Goal: Answer question/provide support

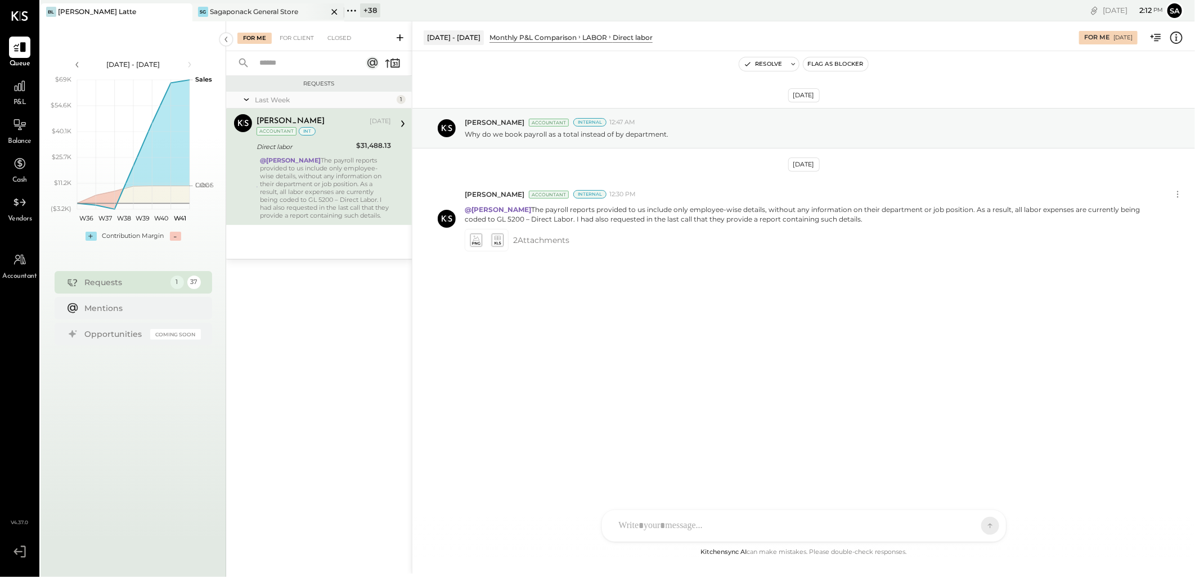
click at [241, 15] on div "Sagaponack General Store" at bounding box center [254, 12] width 88 height 10
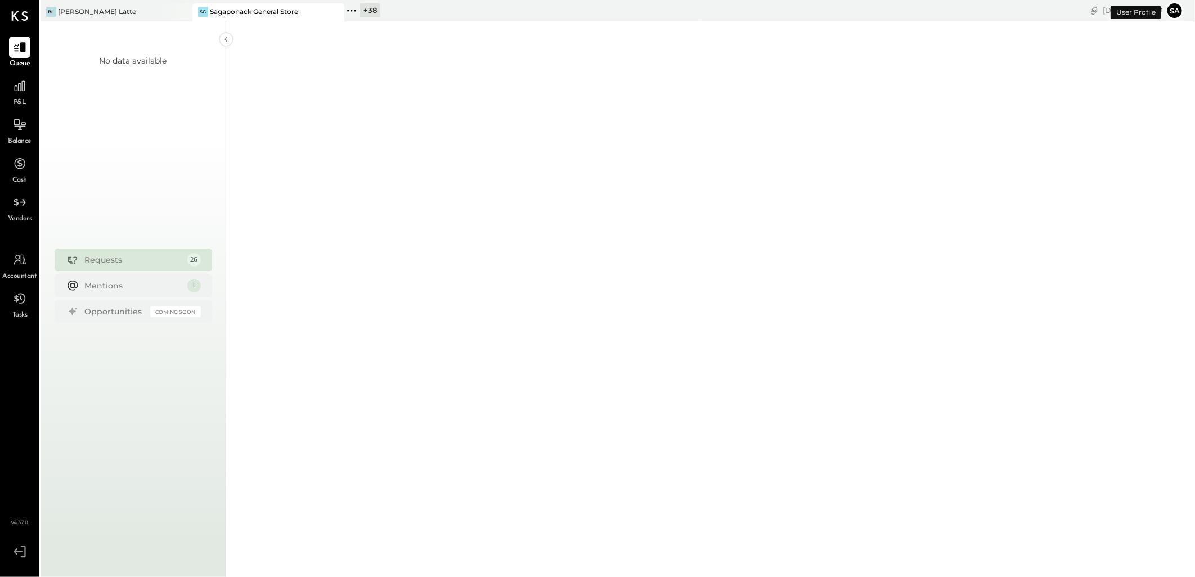
click at [366, 12] on div "+ 38" at bounding box center [370, 10] width 20 height 14
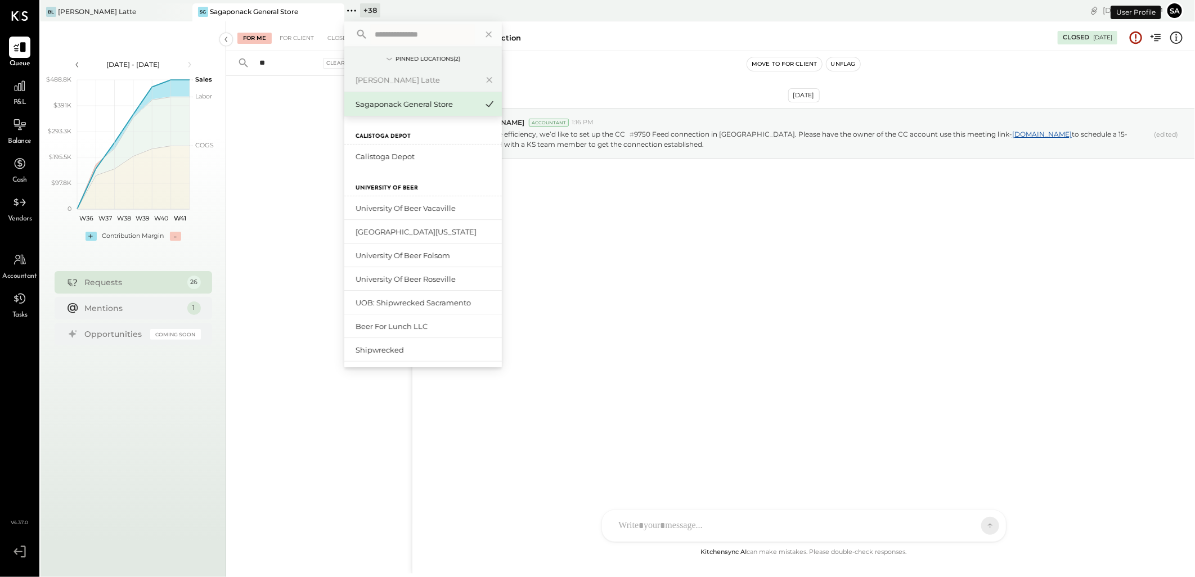
type input "***"
click at [282, 60] on input "***" at bounding box center [287, 63] width 68 height 19
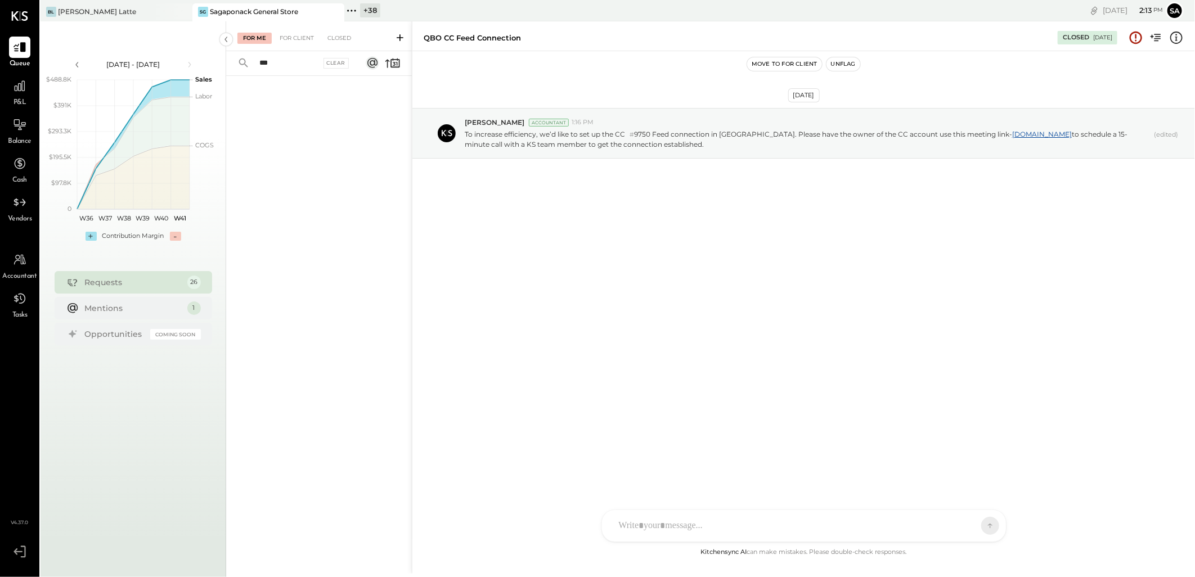
click at [282, 60] on input "***" at bounding box center [287, 63] width 68 height 19
click at [356, 10] on icon at bounding box center [351, 10] width 15 height 15
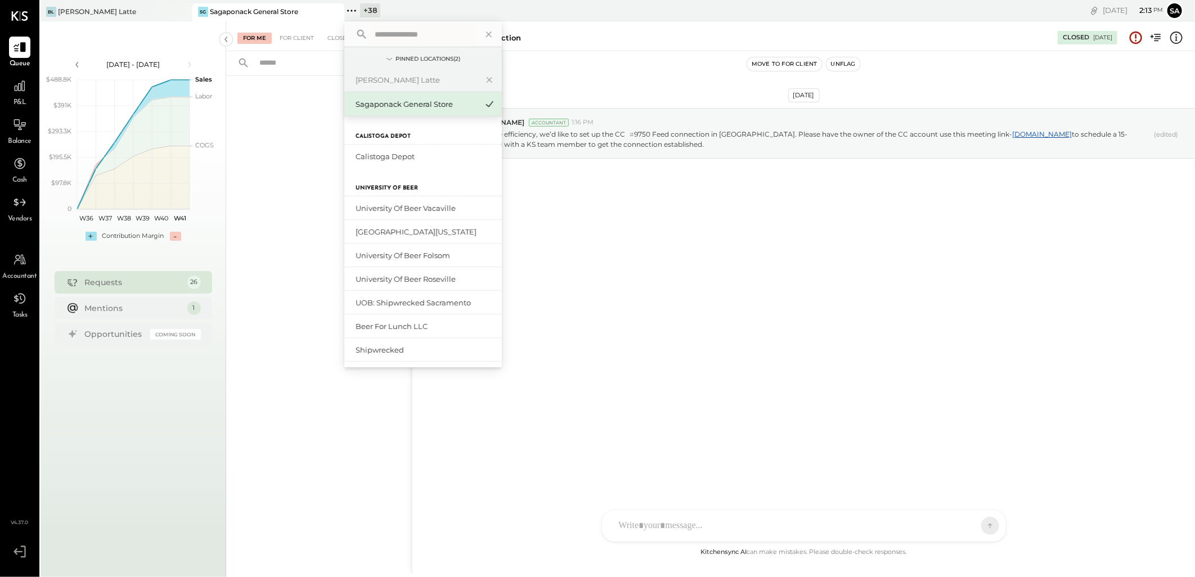
click at [384, 31] on input "text" at bounding box center [422, 34] width 105 height 20
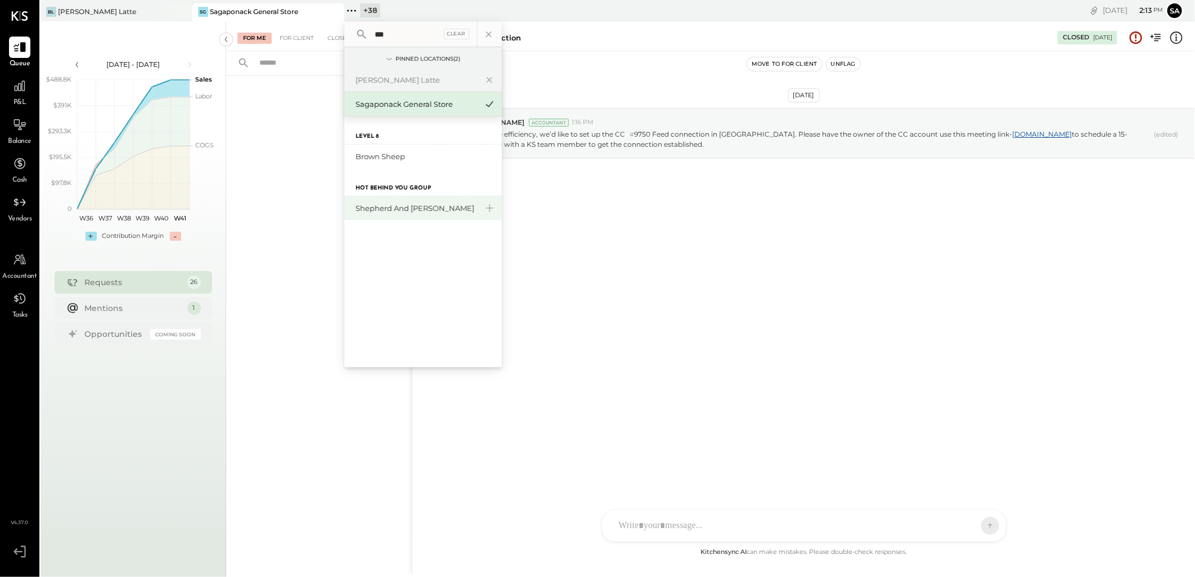
type input "***"
click at [421, 213] on div "Shepherd and [PERSON_NAME]" at bounding box center [417, 208] width 122 height 11
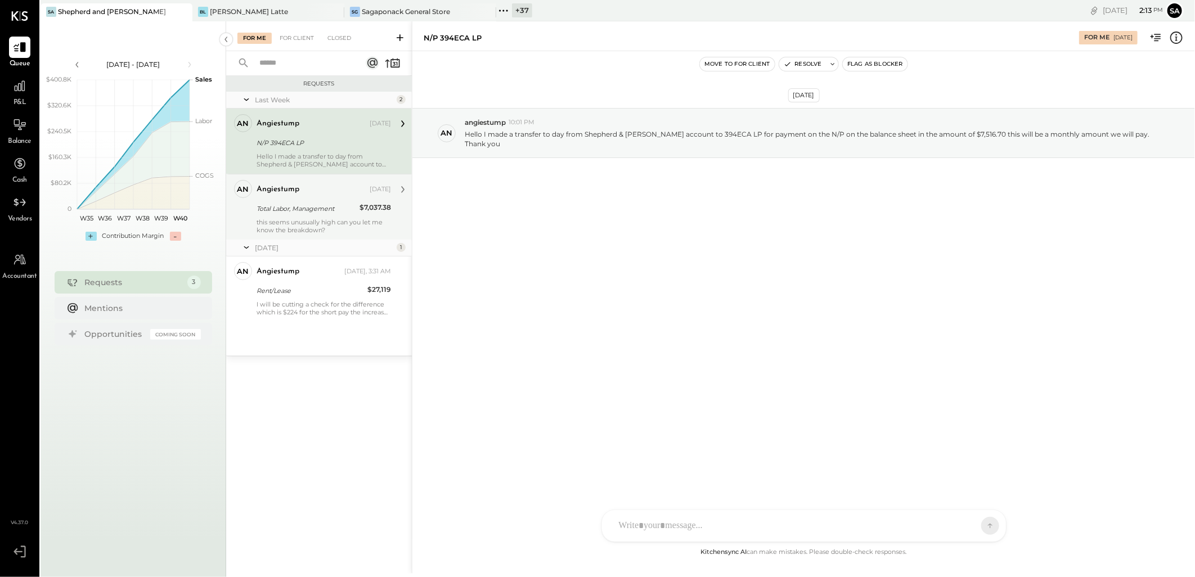
click at [308, 200] on div "angiestump [DATE] Total Labor, Management $7,037.38 this seems unusually high c…" at bounding box center [324, 207] width 134 height 54
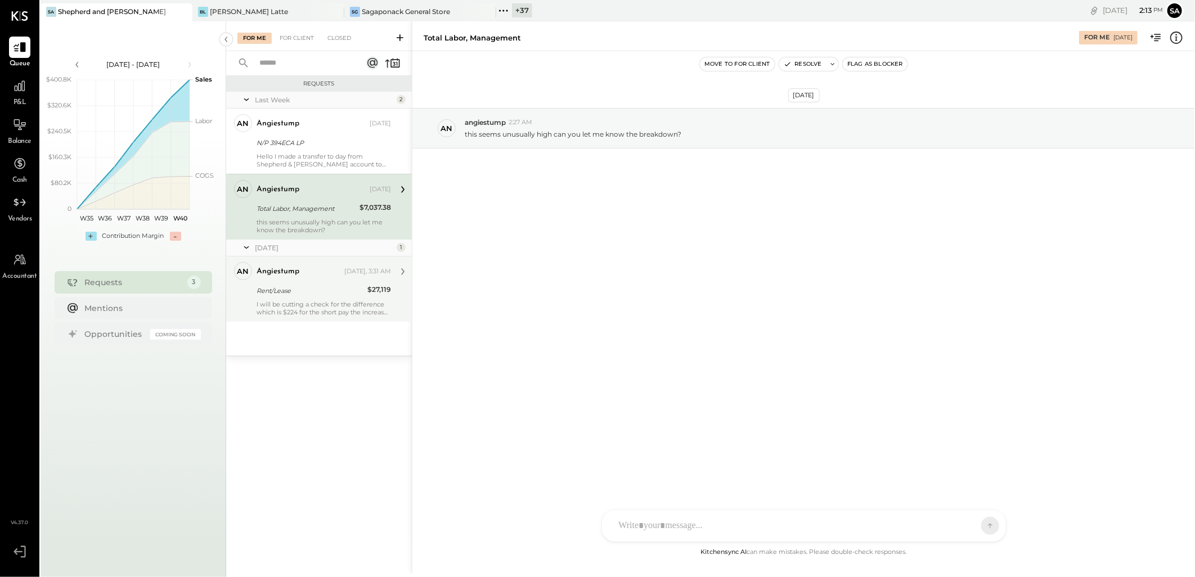
click at [300, 289] on div "Rent/Lease" at bounding box center [310, 290] width 107 height 11
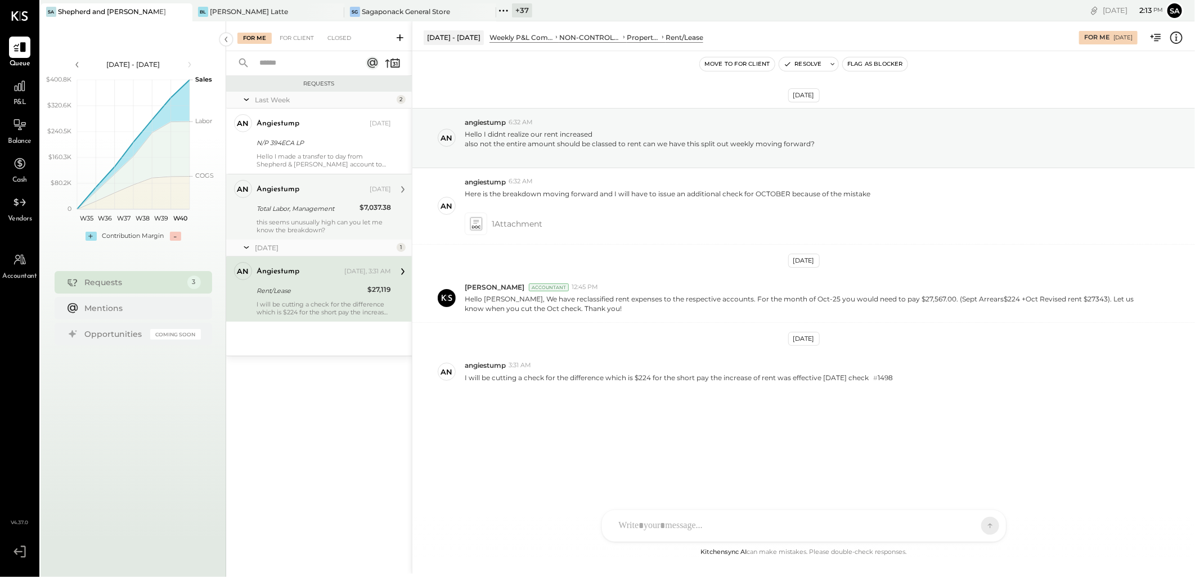
click at [276, 226] on div "this seems unusually high can you let me know the breakdown?" at bounding box center [324, 226] width 134 height 16
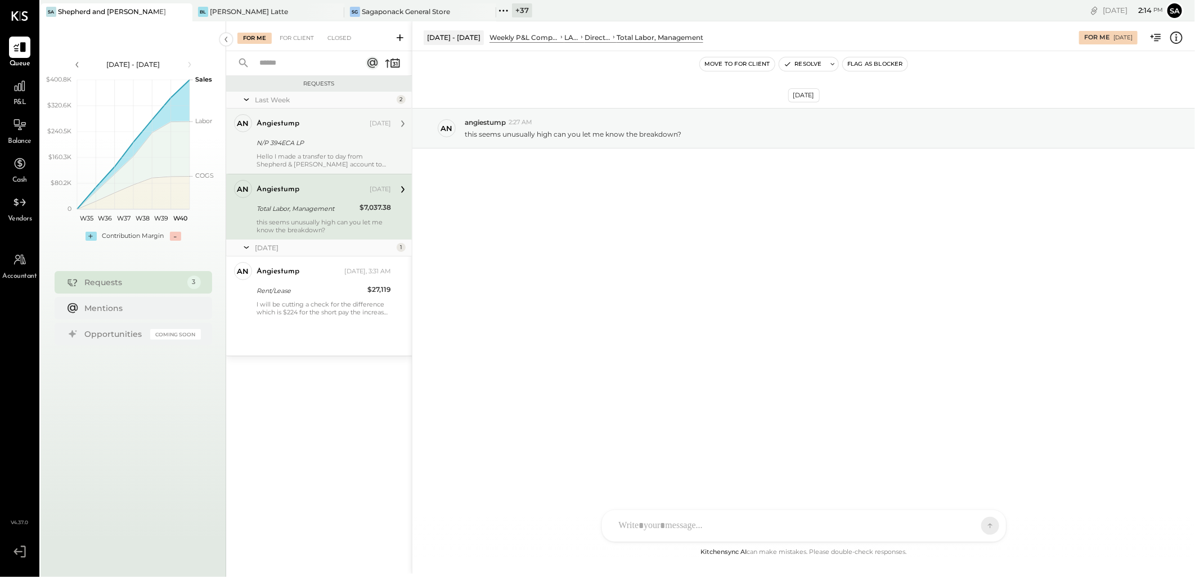
click at [293, 137] on div "N/P 394ECA LP" at bounding box center [322, 142] width 131 height 11
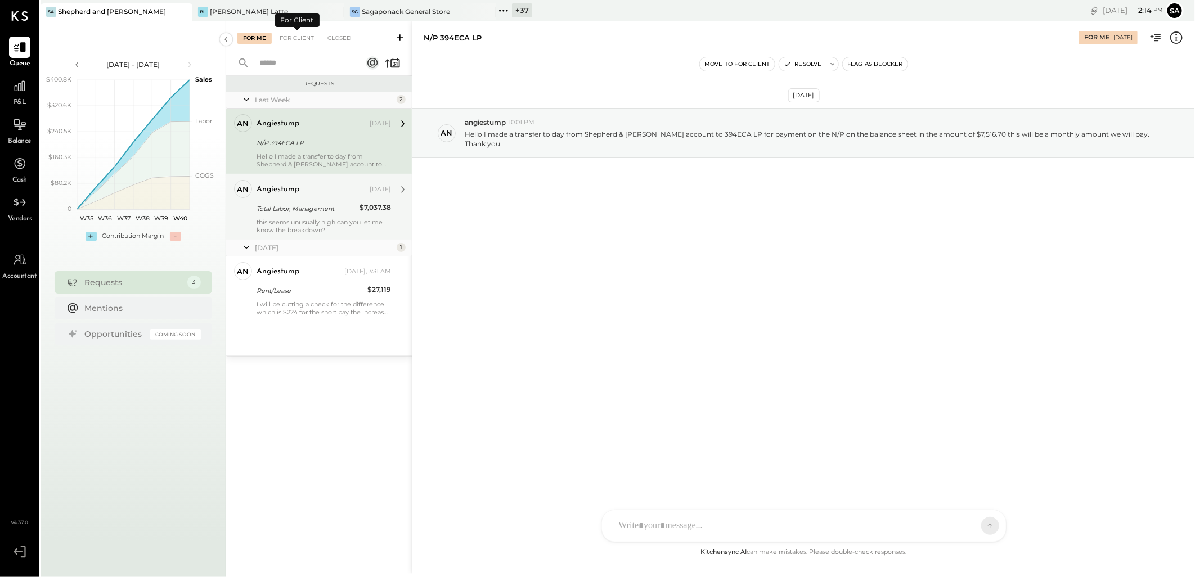
drag, startPoint x: 305, startPoint y: 40, endPoint x: 328, endPoint y: 214, distance: 175.3
click at [305, 40] on div "For Client" at bounding box center [297, 38] width 46 height 11
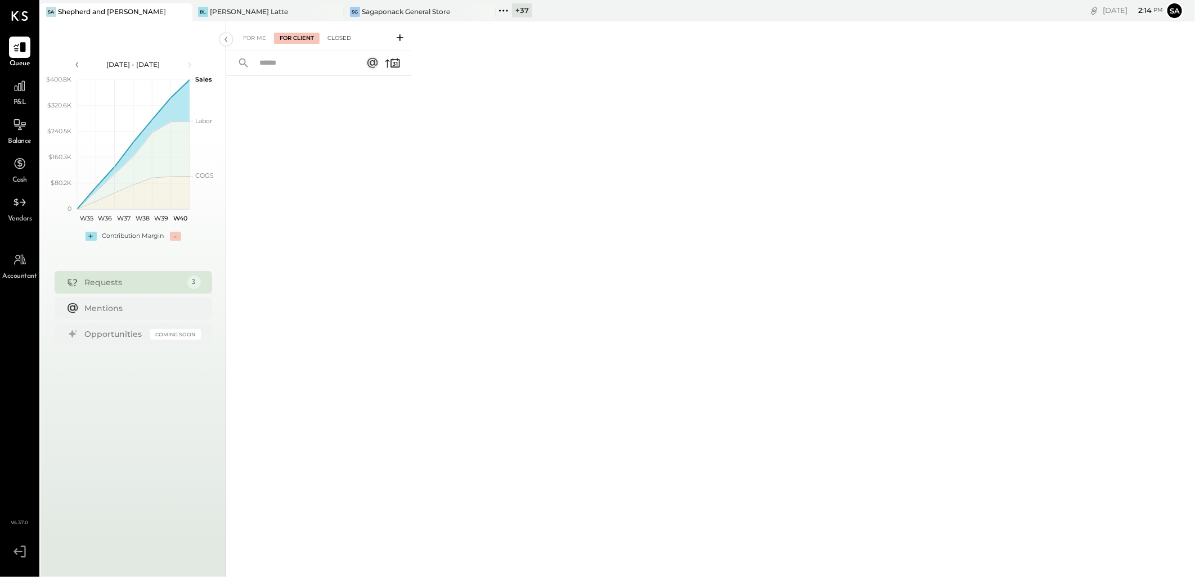
click at [342, 41] on div "Closed" at bounding box center [339, 38] width 35 height 11
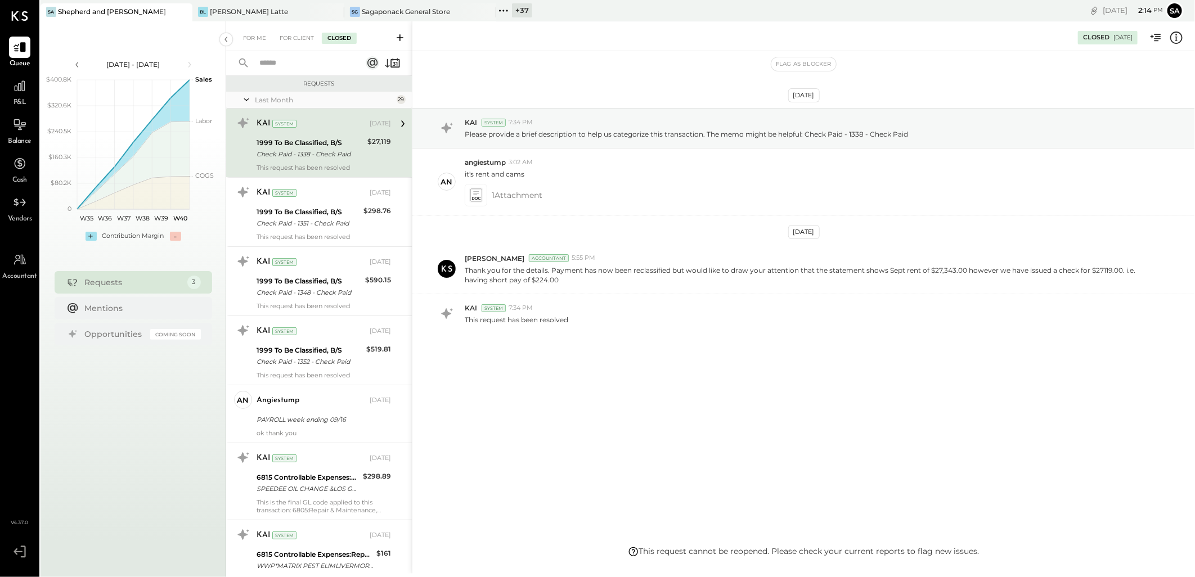
click at [314, 64] on input "text" at bounding box center [304, 63] width 102 height 19
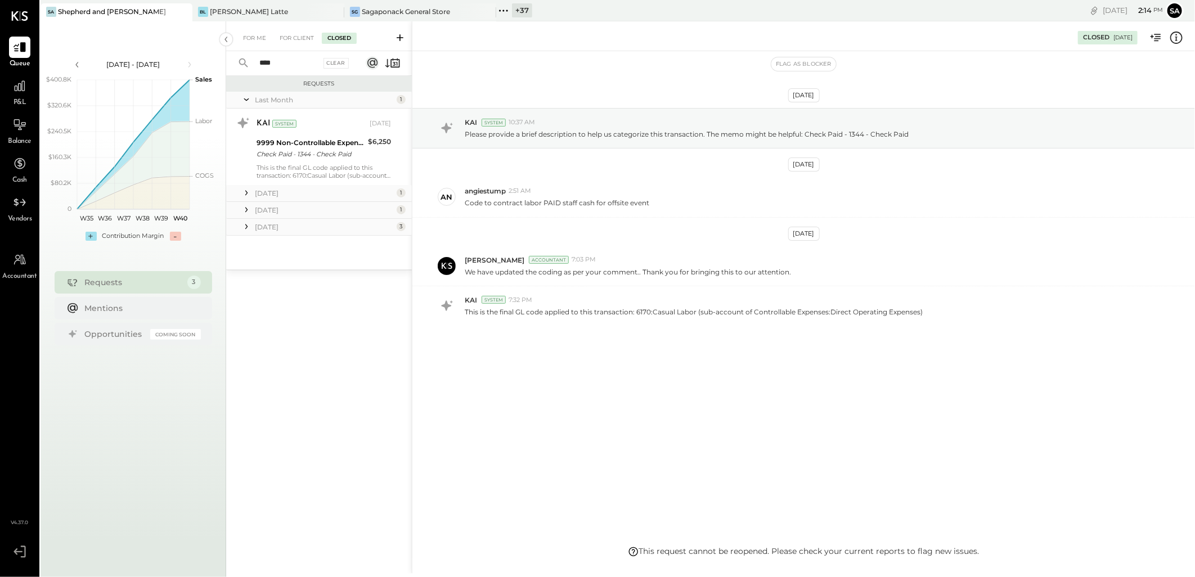
type input "****"
click at [244, 194] on icon at bounding box center [246, 192] width 11 height 11
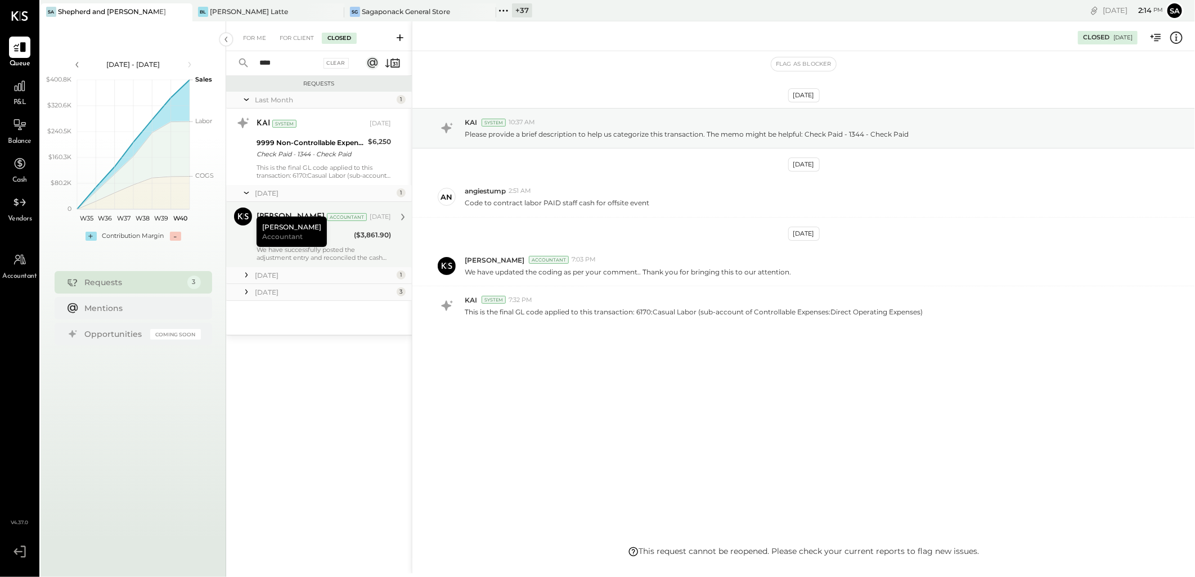
click at [268, 235] on span "Accountant" at bounding box center [282, 237] width 41 height 10
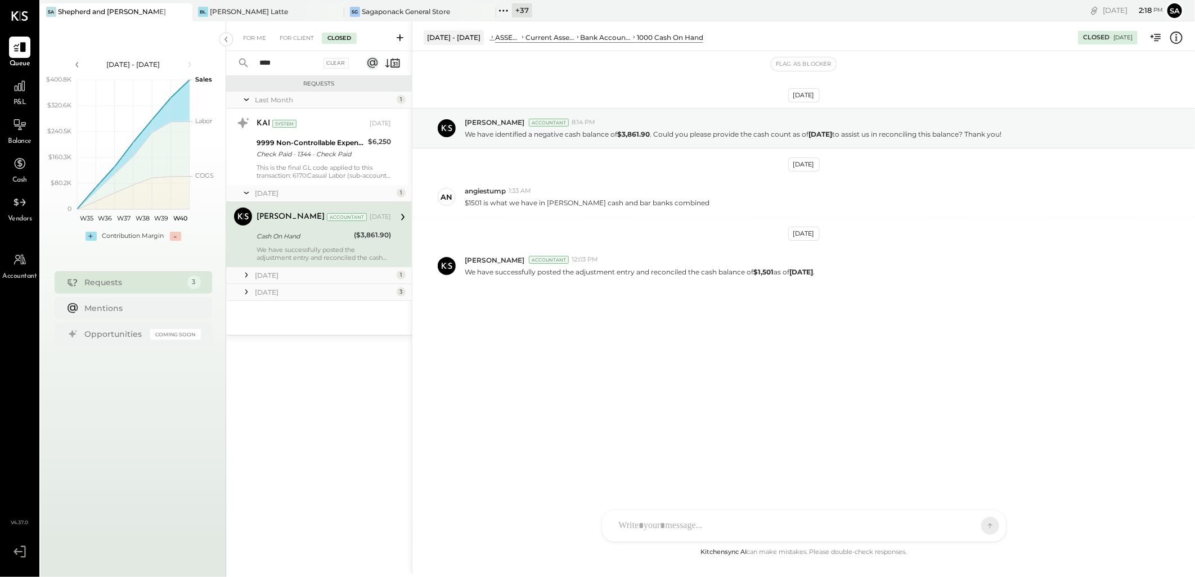
click at [249, 271] on icon at bounding box center [246, 274] width 11 height 11
click at [251, 338] on div "[PERSON_NAME] Accountant [PERSON_NAME] Accountant [DATE] Missing Count We have …" at bounding box center [319, 316] width 186 height 65
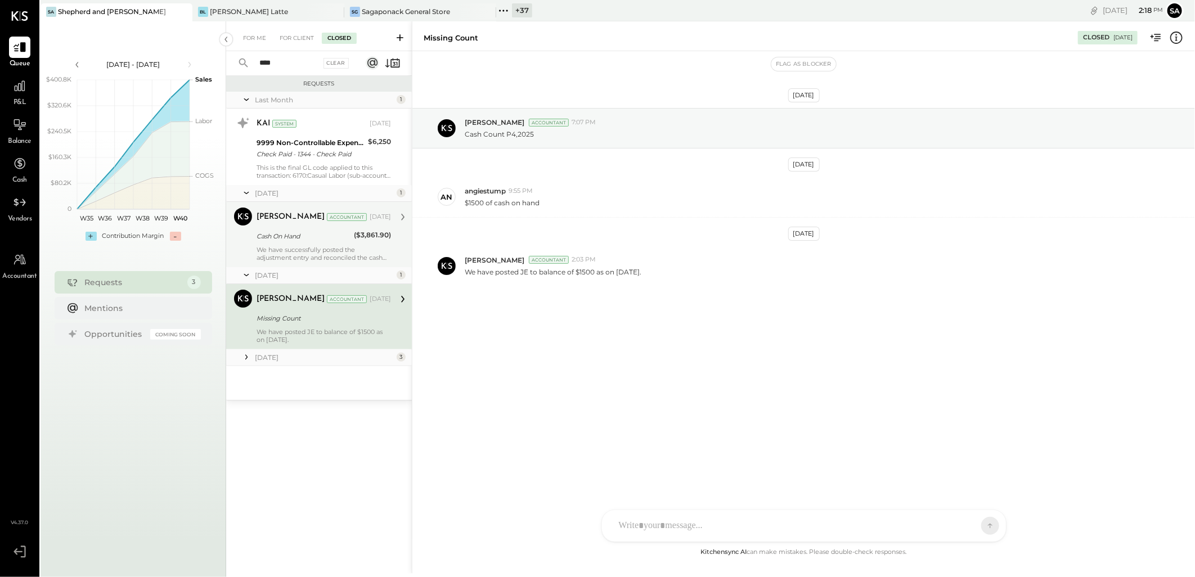
click at [242, 360] on icon at bounding box center [246, 357] width 11 height 11
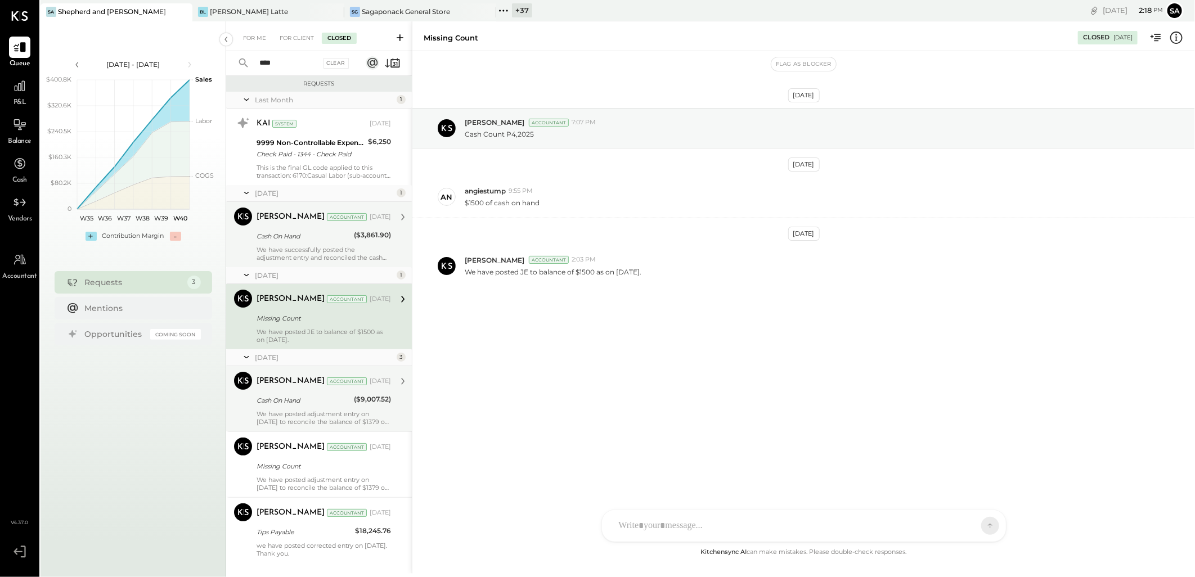
click at [272, 403] on div "Cash On Hand" at bounding box center [304, 400] width 94 height 11
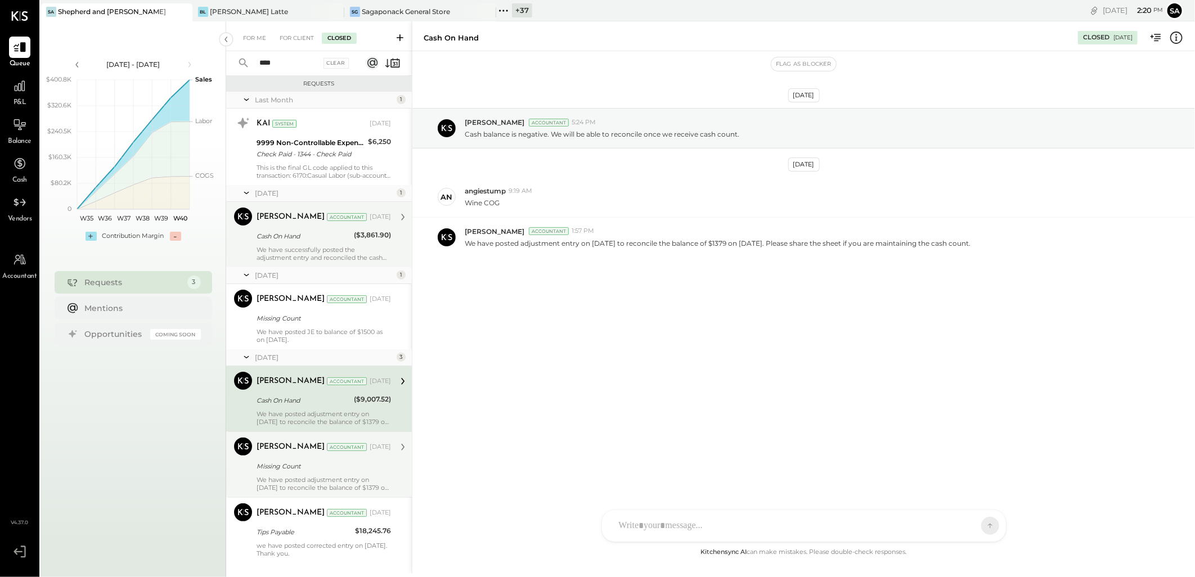
click at [294, 471] on div "Missing Count" at bounding box center [322, 466] width 131 height 11
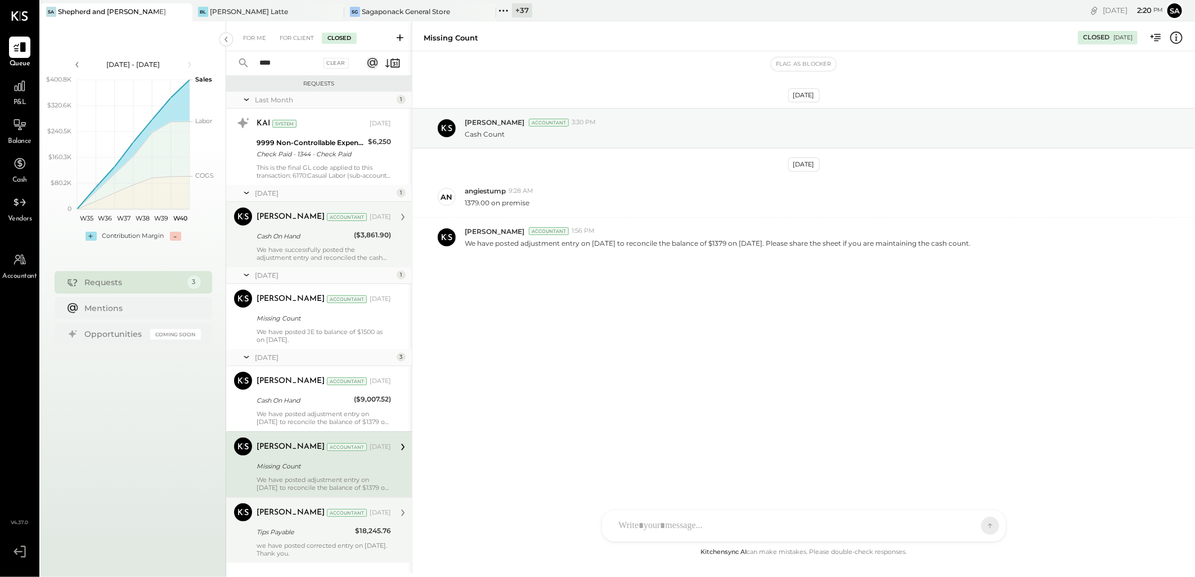
click at [307, 519] on div "[PERSON_NAME] Accountant [DATE]" at bounding box center [324, 513] width 134 height 16
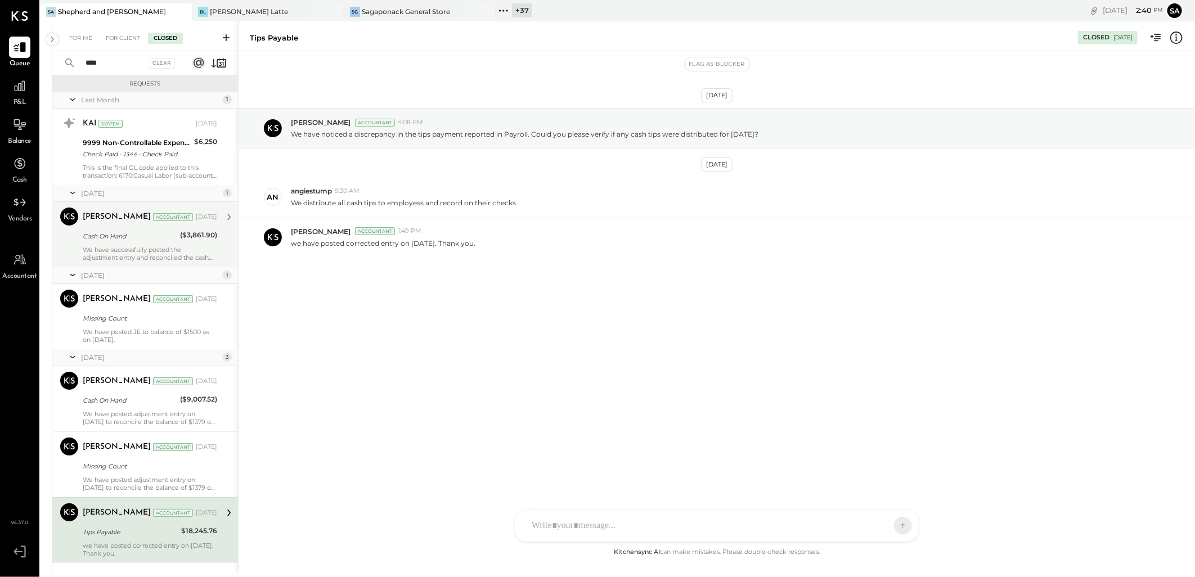
click at [124, 239] on div "Cash On Hand" at bounding box center [130, 236] width 94 height 11
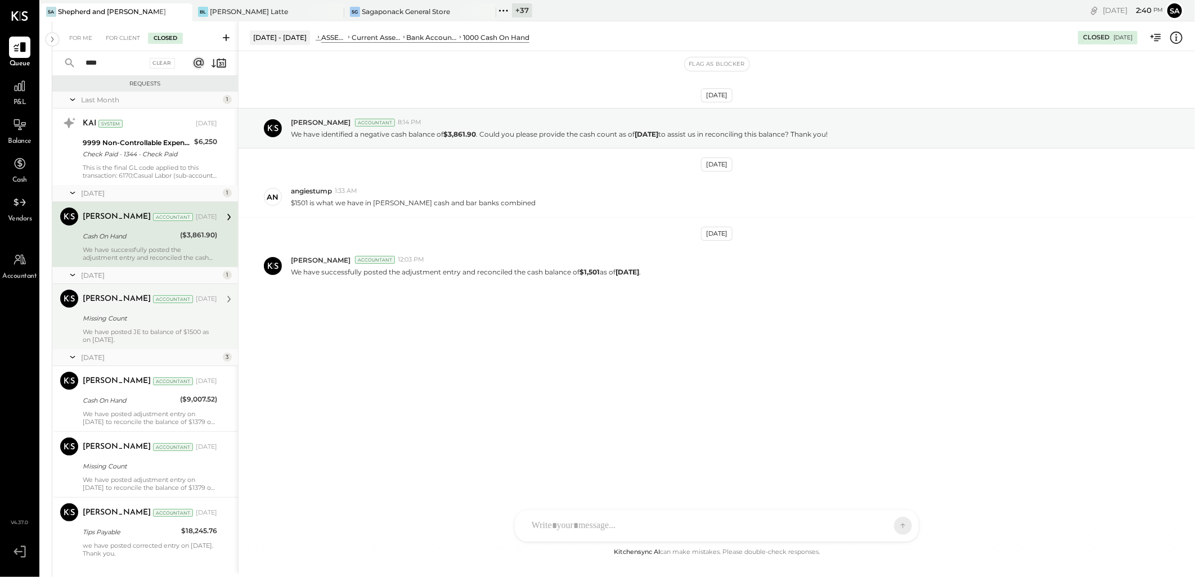
click at [128, 314] on div "Missing Count" at bounding box center [148, 318] width 131 height 11
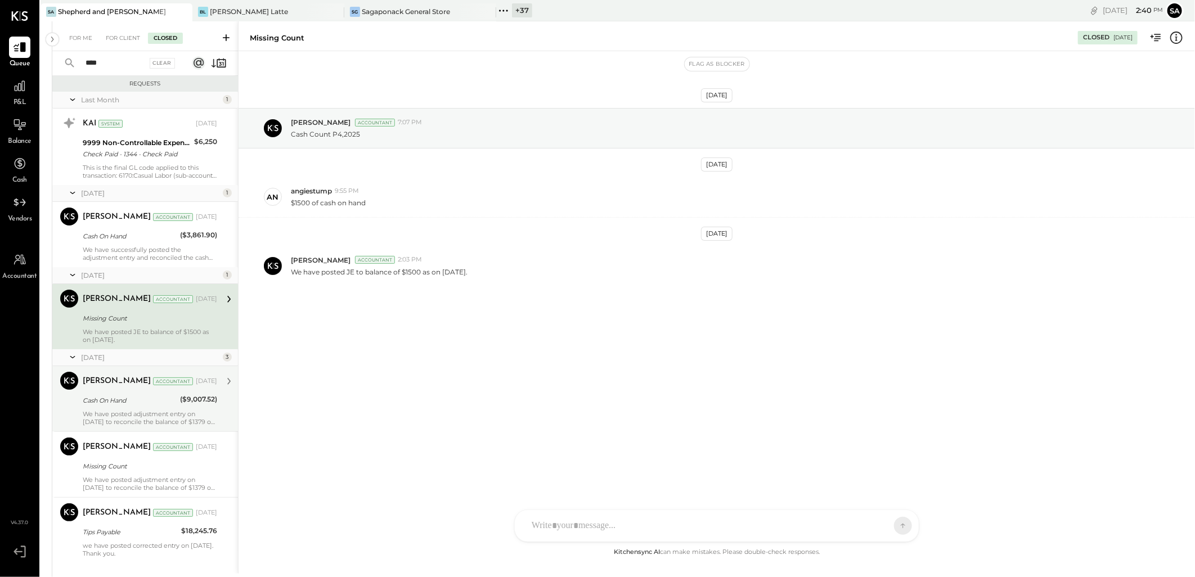
click at [105, 394] on div "Cash On Hand" at bounding box center [130, 401] width 94 height 14
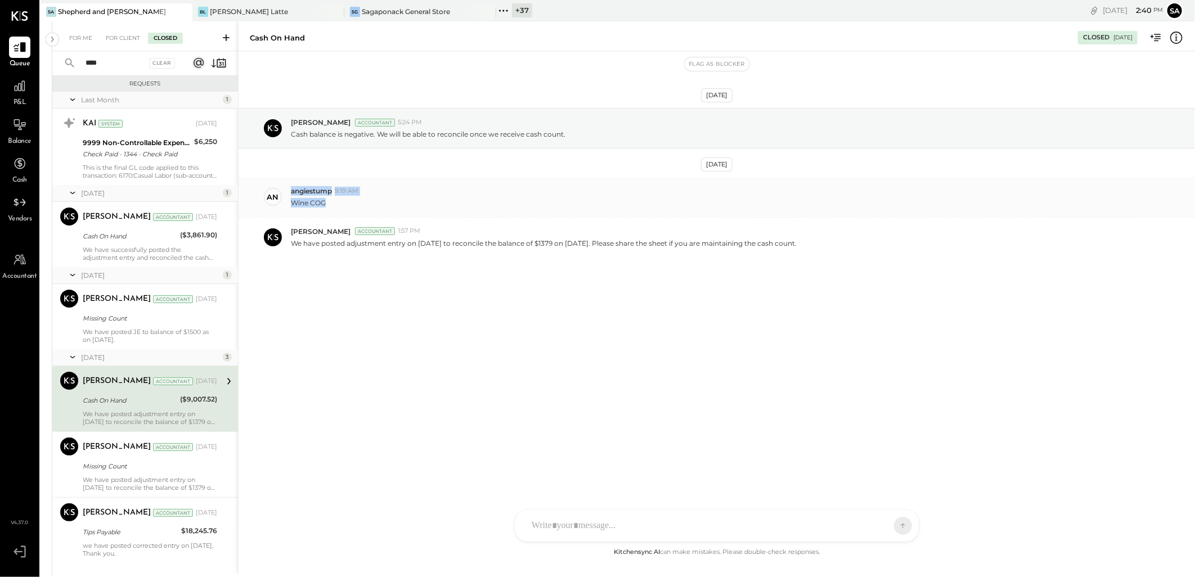
drag, startPoint x: 329, startPoint y: 204, endPoint x: 282, endPoint y: 203, distance: 46.7
click at [282, 203] on div "an angiestump 9:19 AM Wine COG" at bounding box center [717, 197] width 956 height 40
drag, startPoint x: 282, startPoint y: 203, endPoint x: 336, endPoint y: 331, distance: 138.6
click at [336, 331] on div "[DATE] [PERSON_NAME] Accountant 5:24 PM Cash balance is negative. We will be ab…" at bounding box center [717, 210] width 956 height 262
drag, startPoint x: 331, startPoint y: 205, endPoint x: 288, endPoint y: 204, distance: 42.8
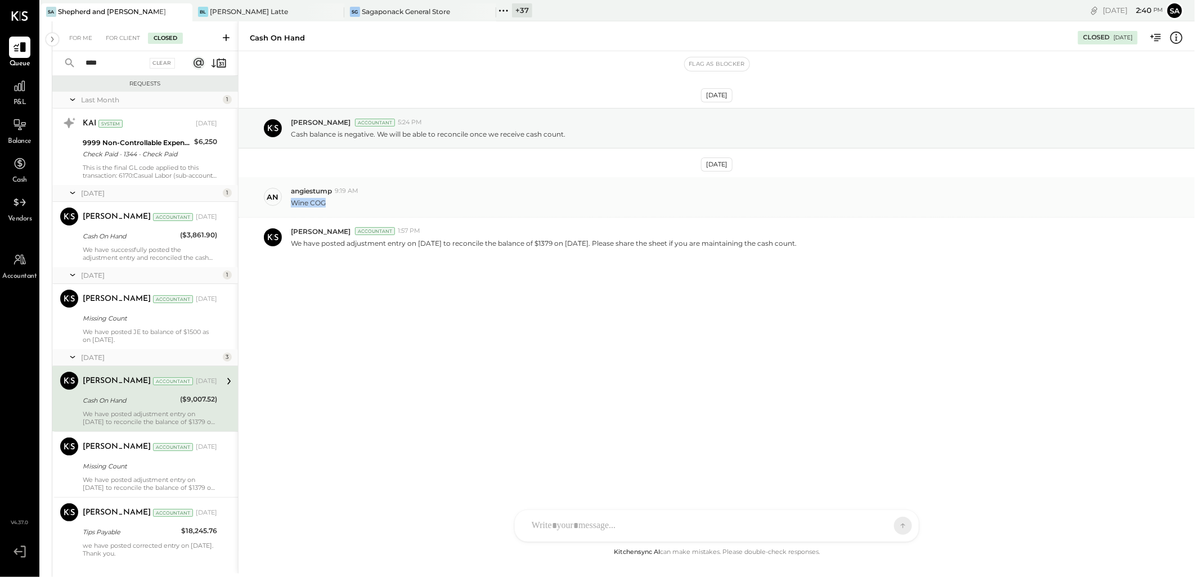
click at [288, 204] on div "an angiestump 9:19 AM Wine COG" at bounding box center [717, 197] width 956 height 40
click at [329, 320] on div "[DATE] [PERSON_NAME] Accountant 5:24 PM Cash balance is negative. We will be ab…" at bounding box center [717, 210] width 956 height 262
drag, startPoint x: 327, startPoint y: 203, endPoint x: 288, endPoint y: 204, distance: 38.8
click at [288, 204] on div "an angiestump 9:19 AM Wine COG" at bounding box center [717, 197] width 956 height 40
click at [395, 361] on div "[DATE] [PERSON_NAME] Accountant 5:24 PM Cash balance is negative. We will be ab…" at bounding box center [717, 298] width 956 height 494
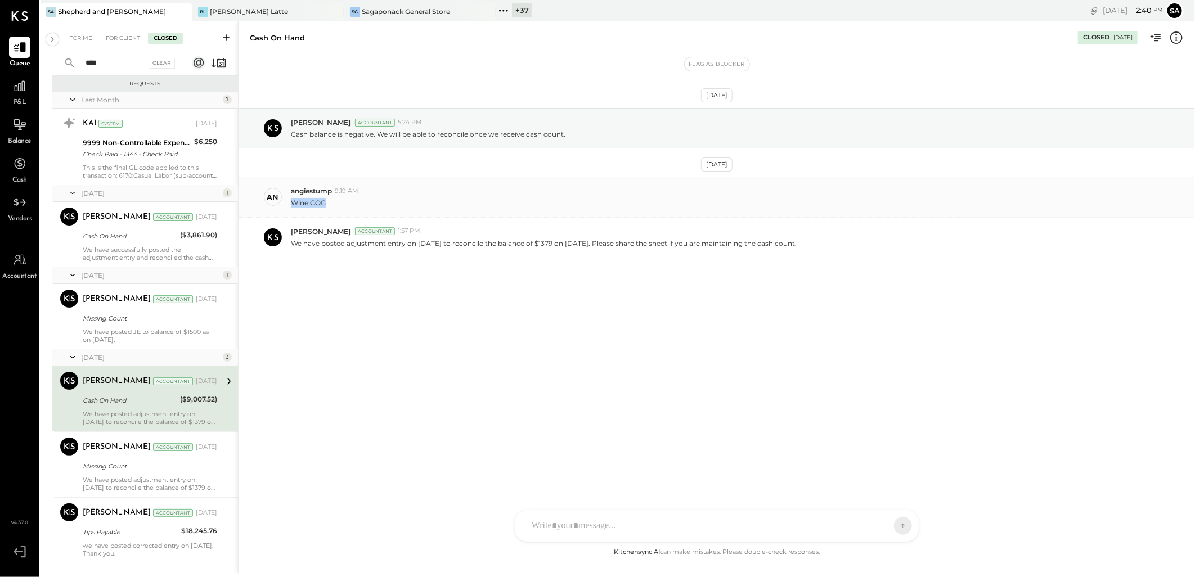
drag, startPoint x: 289, startPoint y: 203, endPoint x: 326, endPoint y: 206, distance: 37.3
click at [326, 206] on div "an angiestump 9:19 AM Wine COG" at bounding box center [717, 197] width 956 height 40
click at [357, 330] on div "[DATE] [PERSON_NAME] Accountant 5:24 PM Cash balance is negative. We will be ab…" at bounding box center [717, 210] width 956 height 262
click at [75, 37] on div "For Me" at bounding box center [81, 38] width 34 height 11
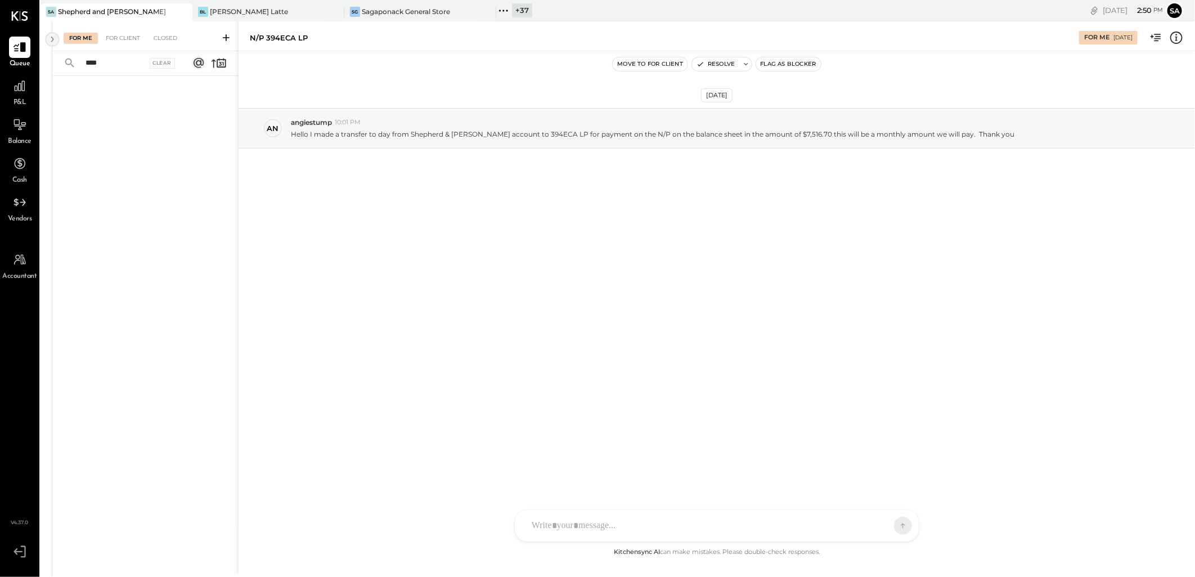
click at [50, 41] on icon at bounding box center [52, 39] width 12 height 20
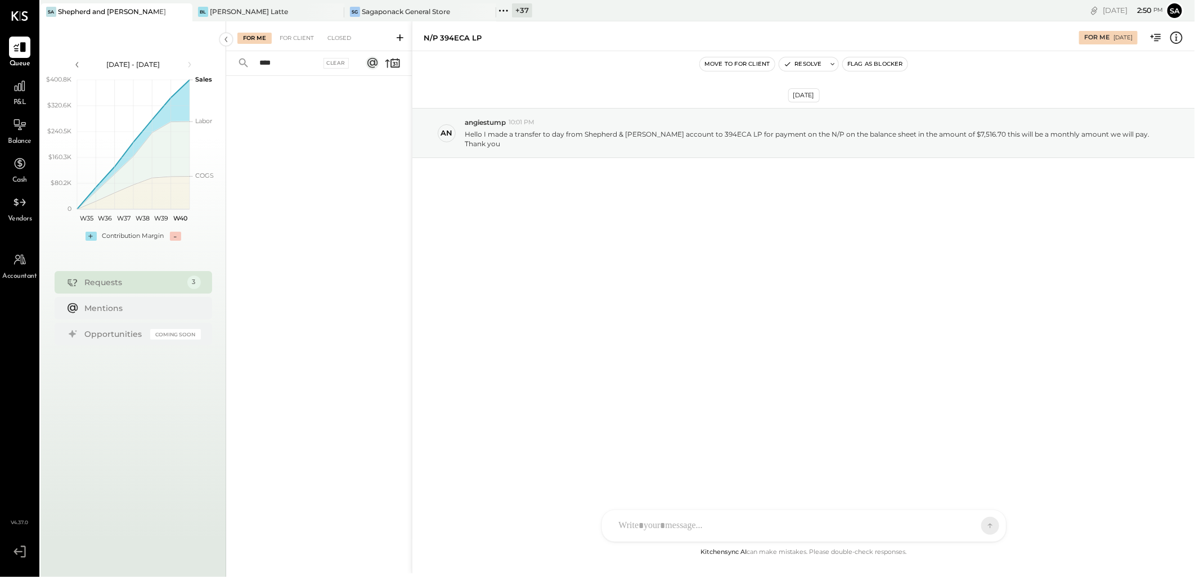
click at [293, 66] on input "****" at bounding box center [287, 63] width 68 height 19
click at [334, 60] on div "Clear" at bounding box center [336, 63] width 26 height 11
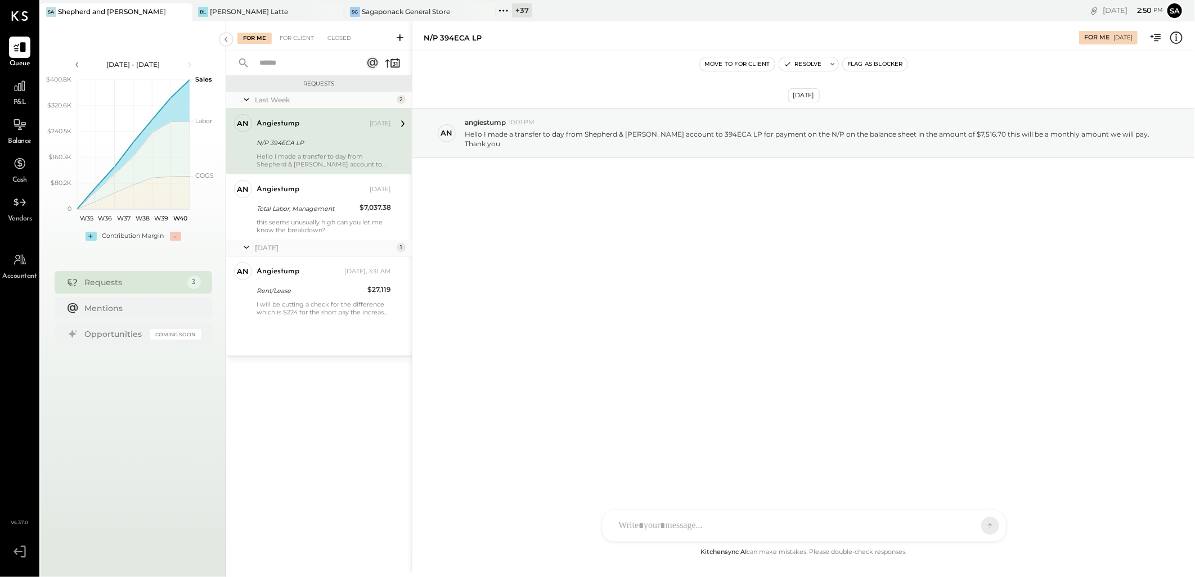
click at [298, 122] on div "angiestump" at bounding box center [278, 123] width 43 height 11
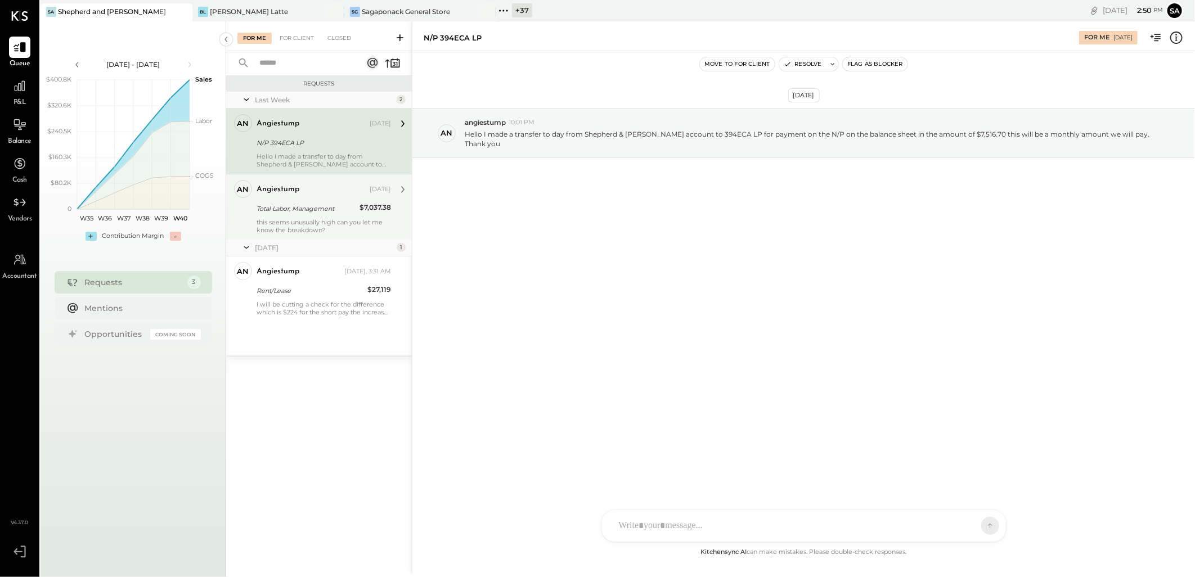
click at [313, 199] on div "angiestump Oct 03, 2025" at bounding box center [324, 189] width 134 height 19
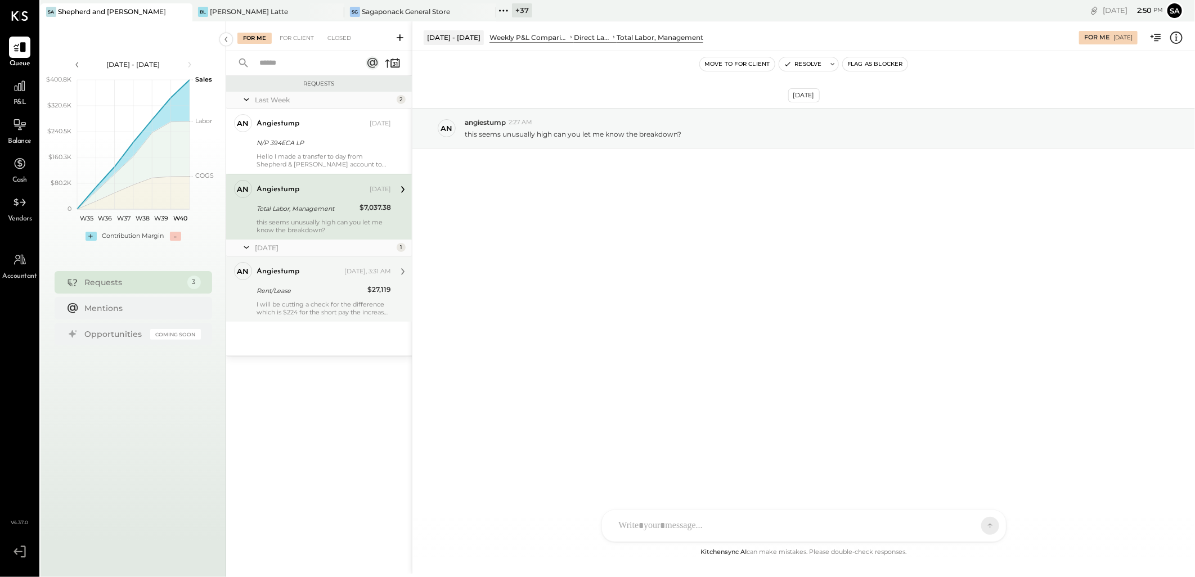
click at [316, 277] on div "angiestump" at bounding box center [300, 271] width 86 height 11
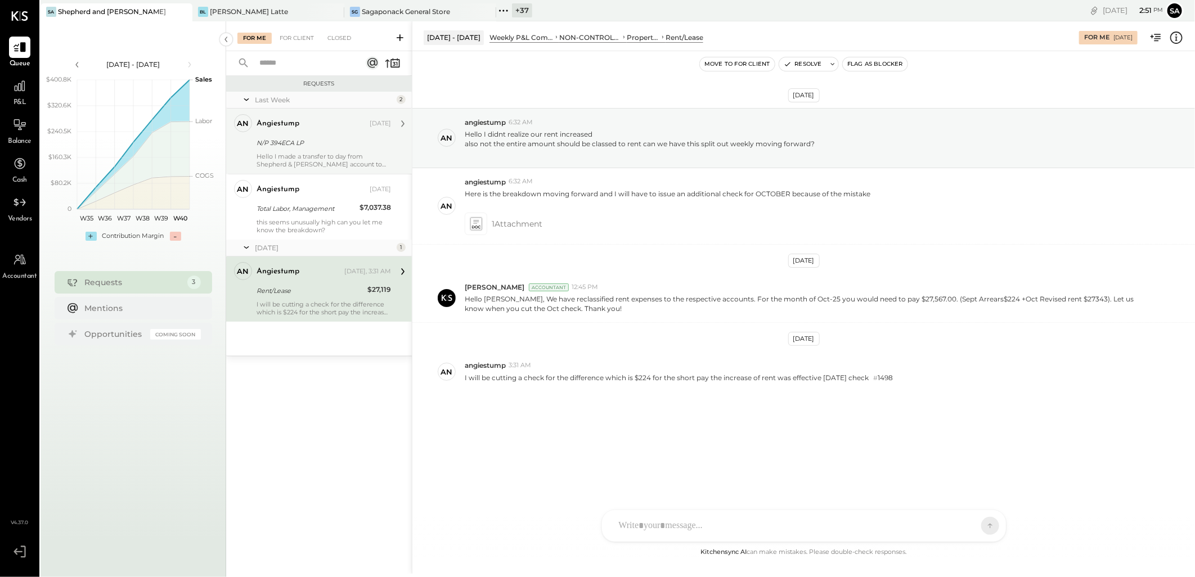
click at [302, 128] on div "angiestump" at bounding box center [312, 123] width 111 height 11
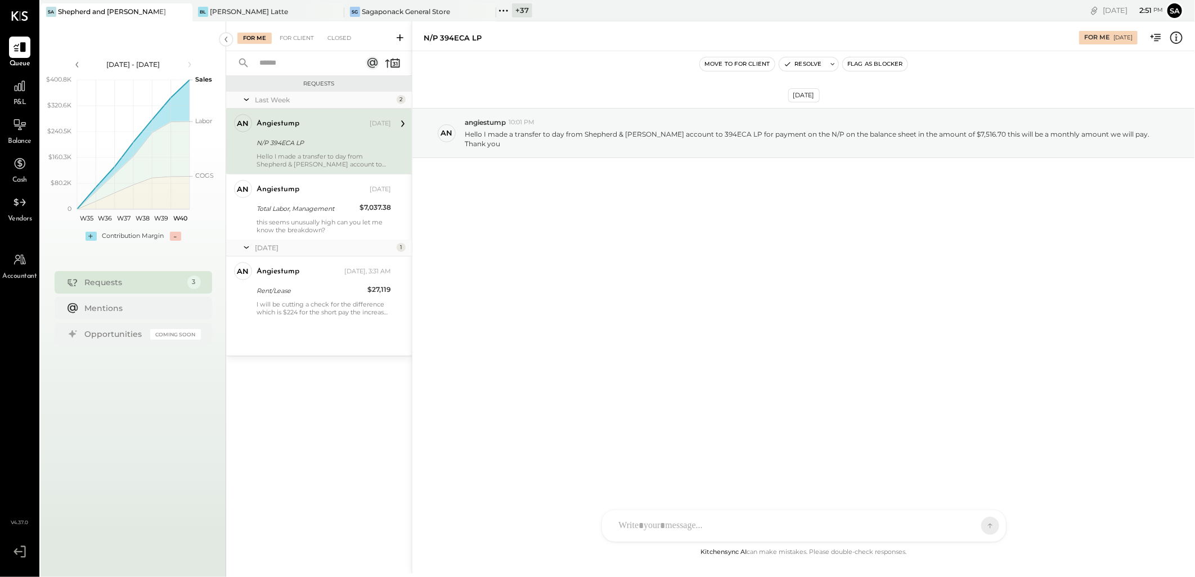
click at [400, 34] on icon at bounding box center [399, 37] width 11 height 11
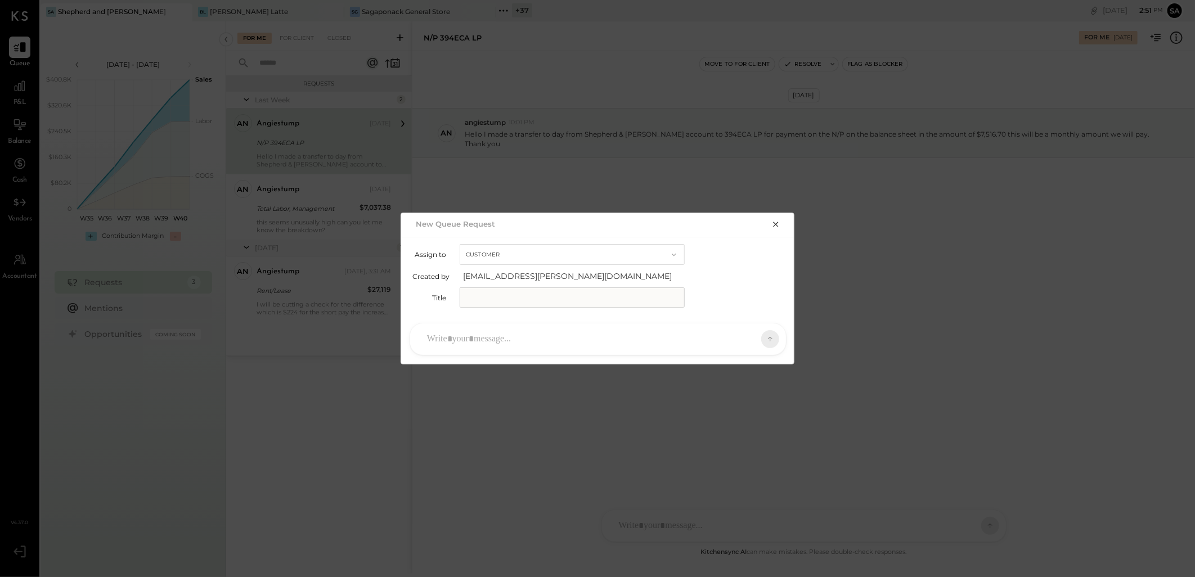
click at [498, 300] on input "text" at bounding box center [572, 297] width 225 height 20
type input "**********"
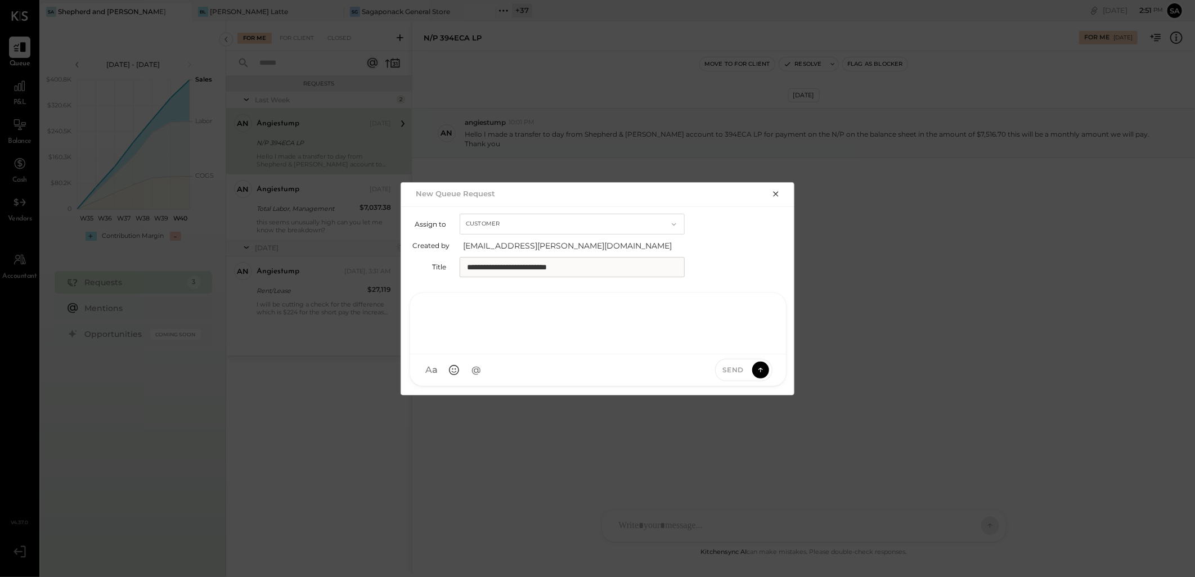
click at [492, 332] on div at bounding box center [597, 322] width 353 height 45
click at [761, 368] on icon at bounding box center [760, 369] width 1 height 5
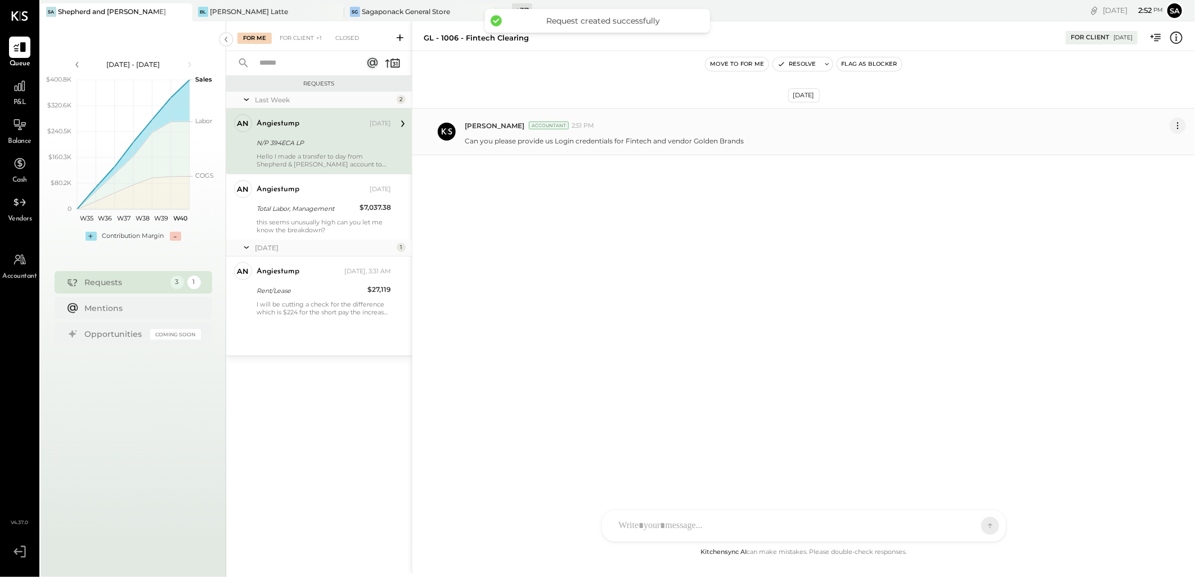
click at [1178, 125] on icon at bounding box center [1178, 126] width 12 height 12
click at [1131, 145] on button "Edit Message" at bounding box center [1150, 145] width 72 height 19
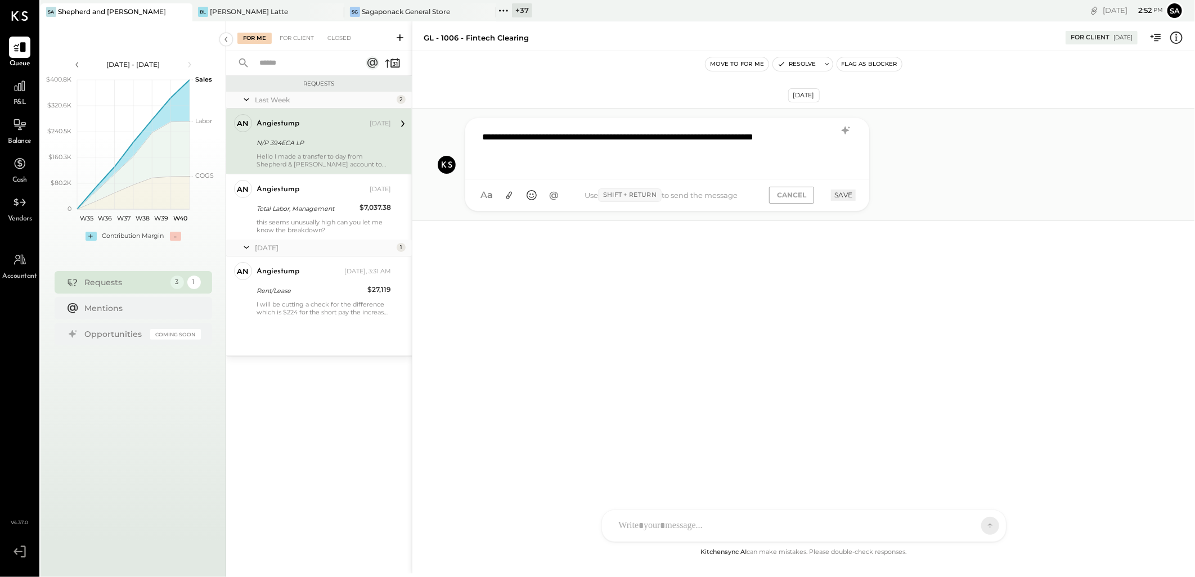
drag, startPoint x: 849, startPoint y: 128, endPoint x: 847, endPoint y: 135, distance: 7.1
click at [849, 128] on icon at bounding box center [846, 131] width 14 height 14
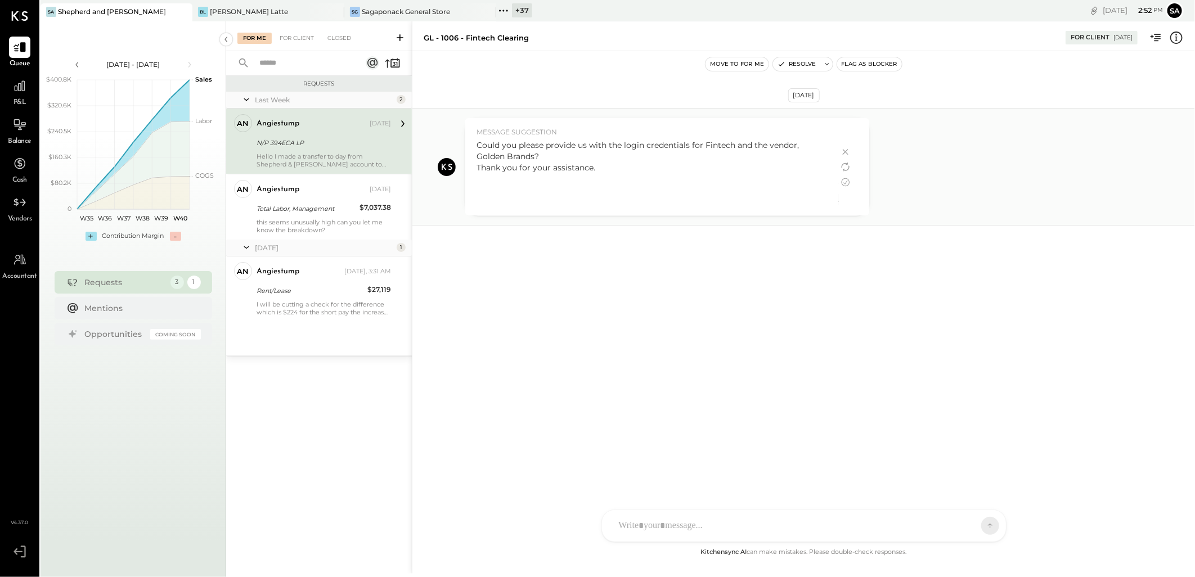
drag, startPoint x: 596, startPoint y: 168, endPoint x: 468, endPoint y: 168, distance: 128.3
click at [468, 168] on div "MESSAGE SUGGESTION Could you please provide us with the login credentials for F…" at bounding box center [652, 166] width 374 height 97
click at [845, 184] on icon at bounding box center [846, 183] width 14 height 14
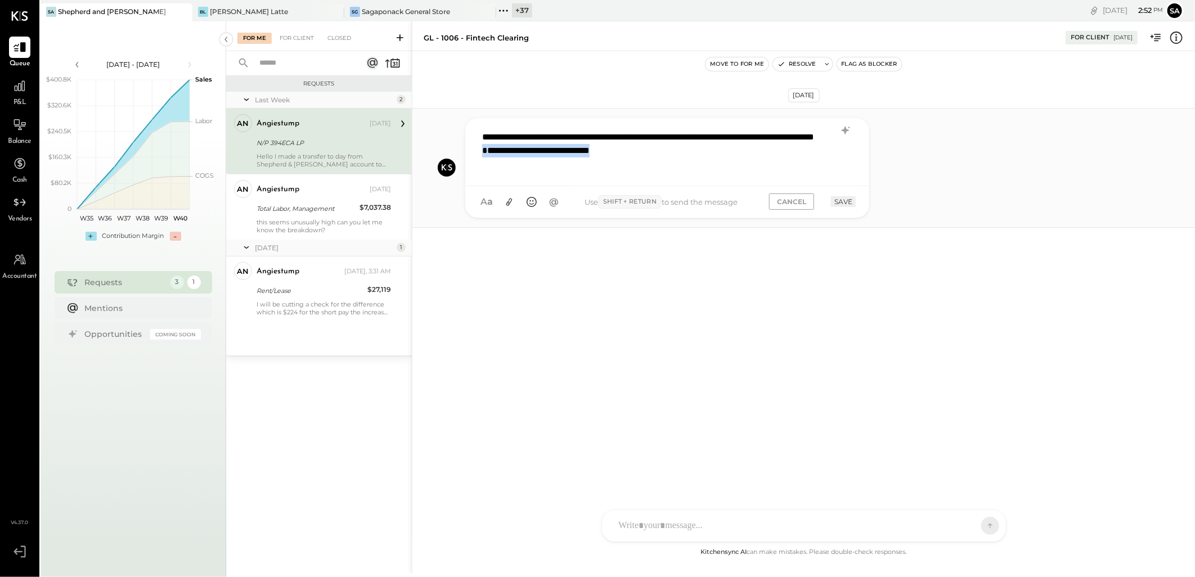
drag, startPoint x: 620, startPoint y: 168, endPoint x: 426, endPoint y: 168, distance: 194.1
click at [426, 168] on div "**********" at bounding box center [803, 168] width 782 height 120
click at [845, 193] on button "SAVE" at bounding box center [843, 195] width 25 height 11
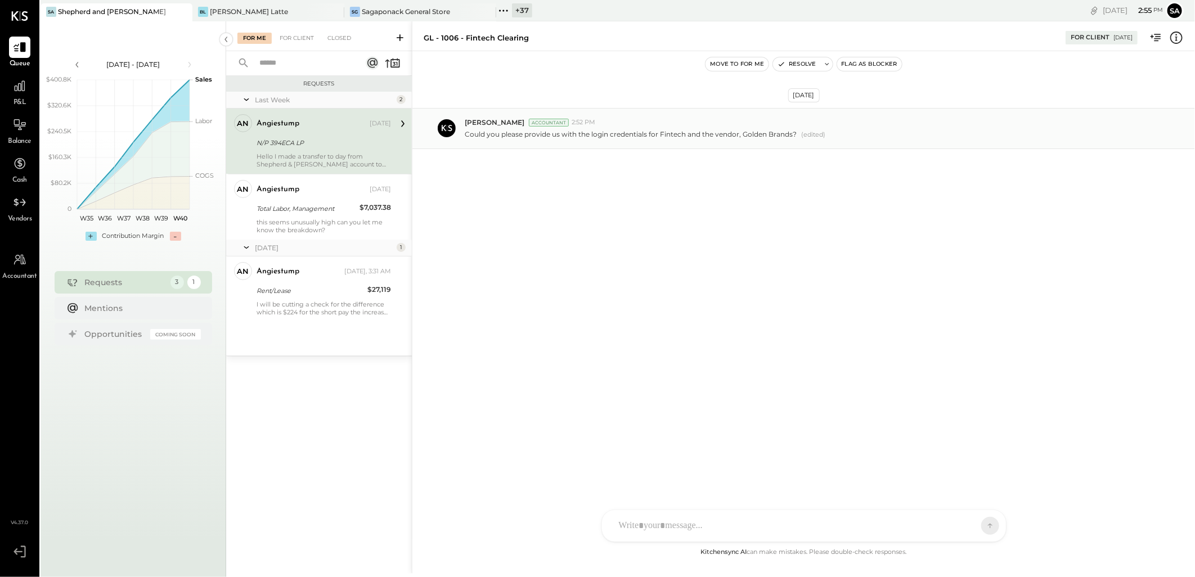
click at [403, 38] on icon at bounding box center [399, 37] width 11 height 11
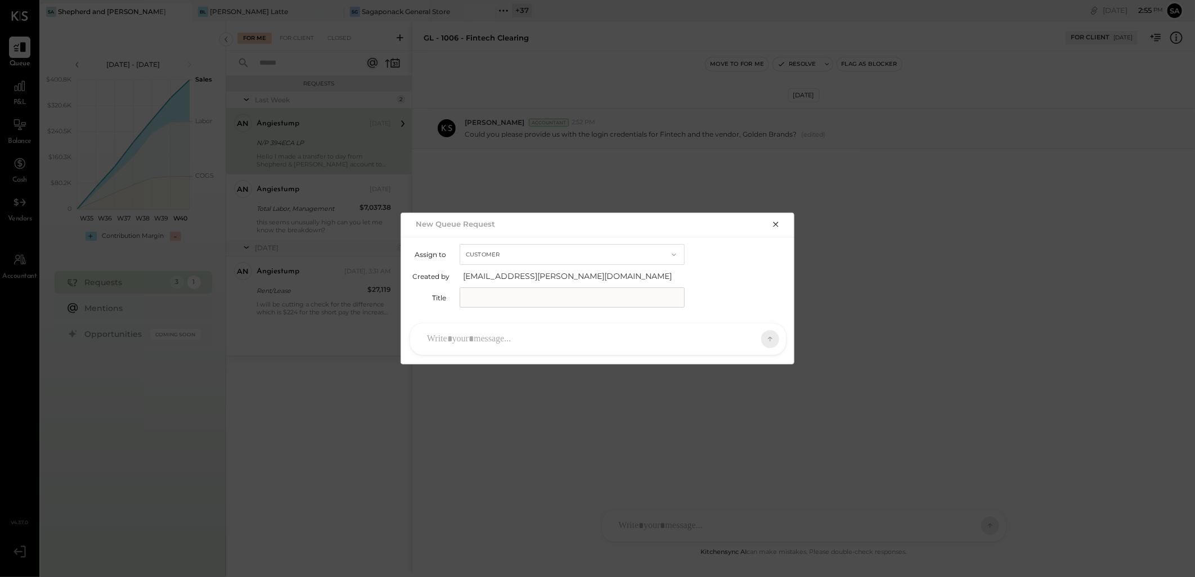
click at [501, 301] on input "text" at bounding box center [572, 297] width 225 height 20
click at [474, 294] on input "text" at bounding box center [572, 297] width 225 height 20
type input "**********"
click at [512, 331] on div at bounding box center [587, 339] width 333 height 25
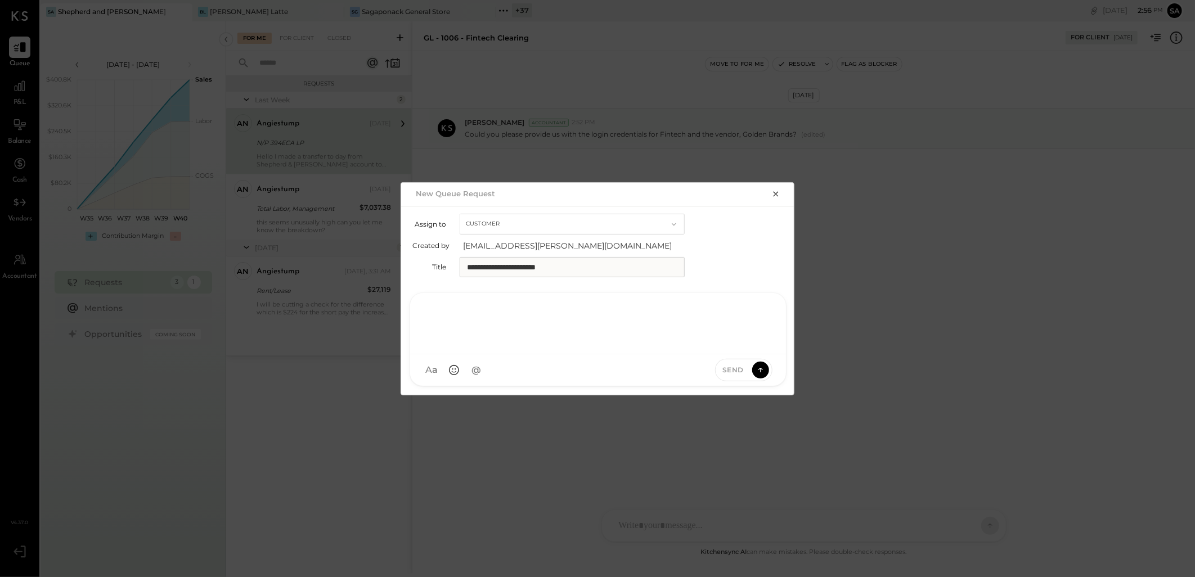
paste div
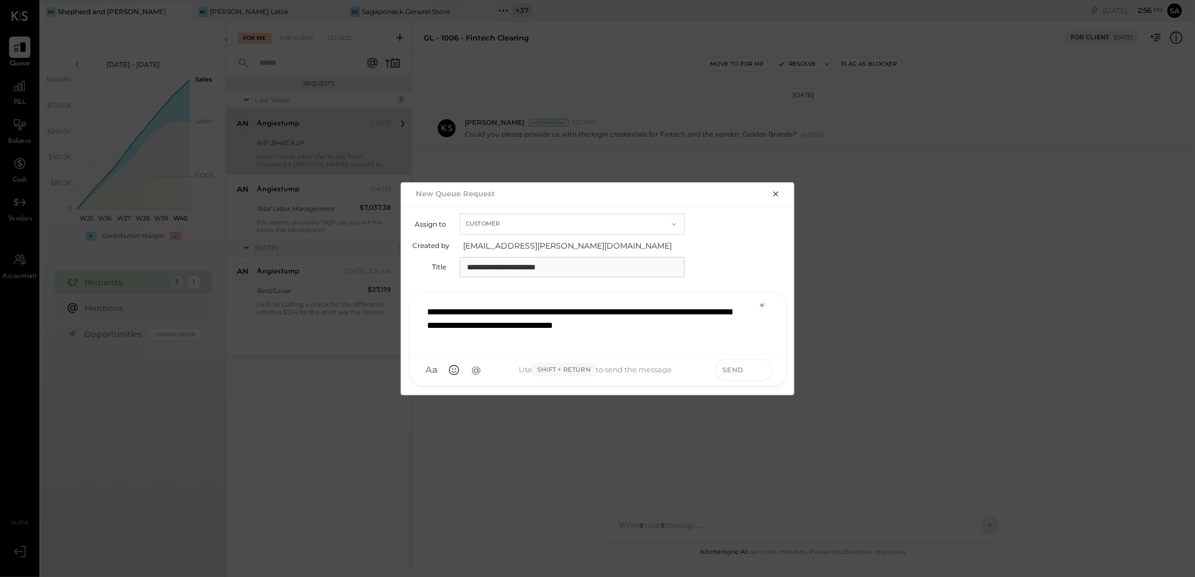
click at [761, 367] on icon at bounding box center [760, 369] width 10 height 11
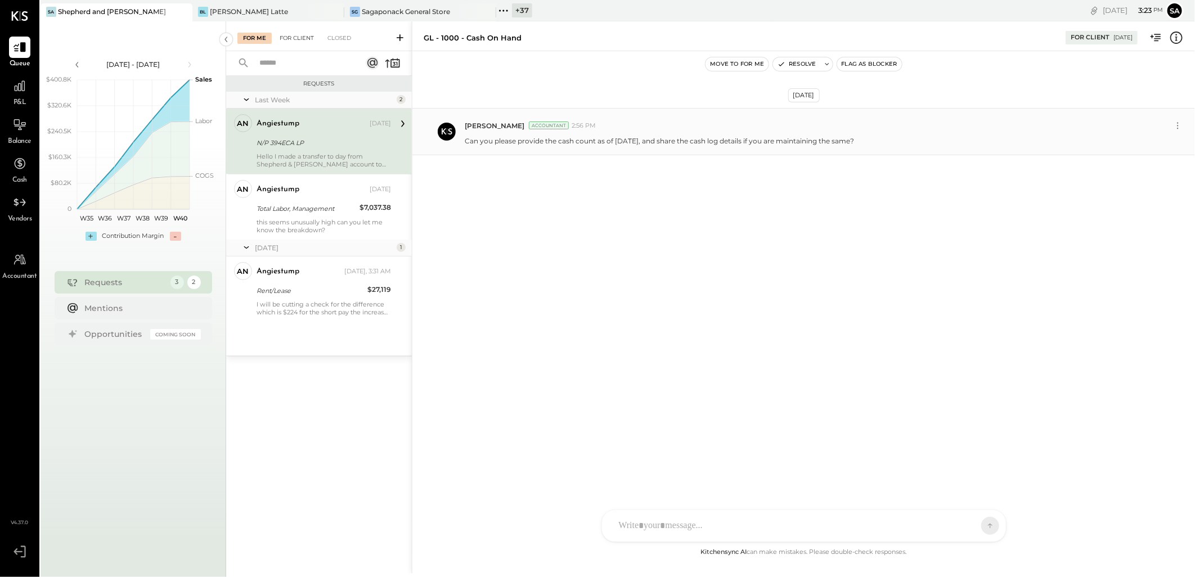
click at [302, 42] on div "For Client" at bounding box center [297, 38] width 46 height 11
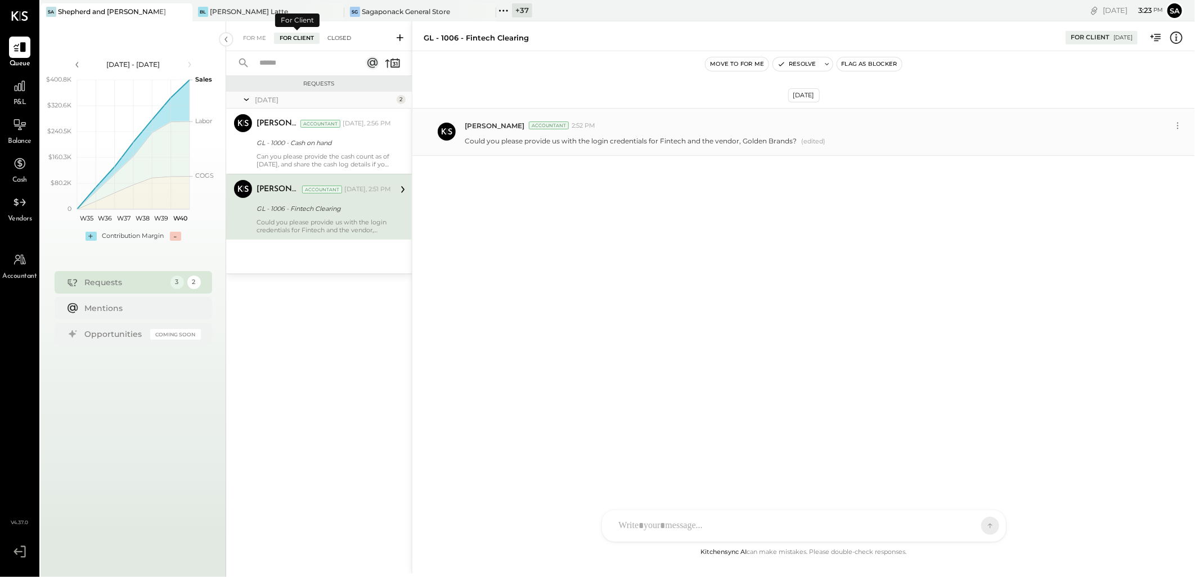
click at [338, 37] on div "Closed" at bounding box center [339, 38] width 35 height 11
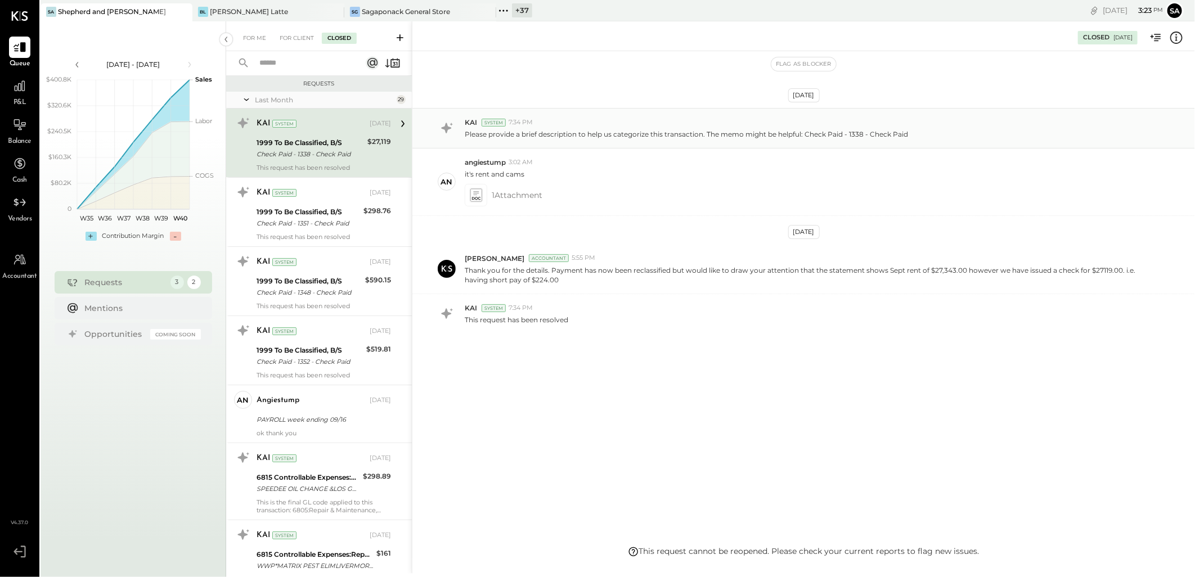
click at [295, 65] on input "text" at bounding box center [304, 63] width 102 height 19
type input "*****"
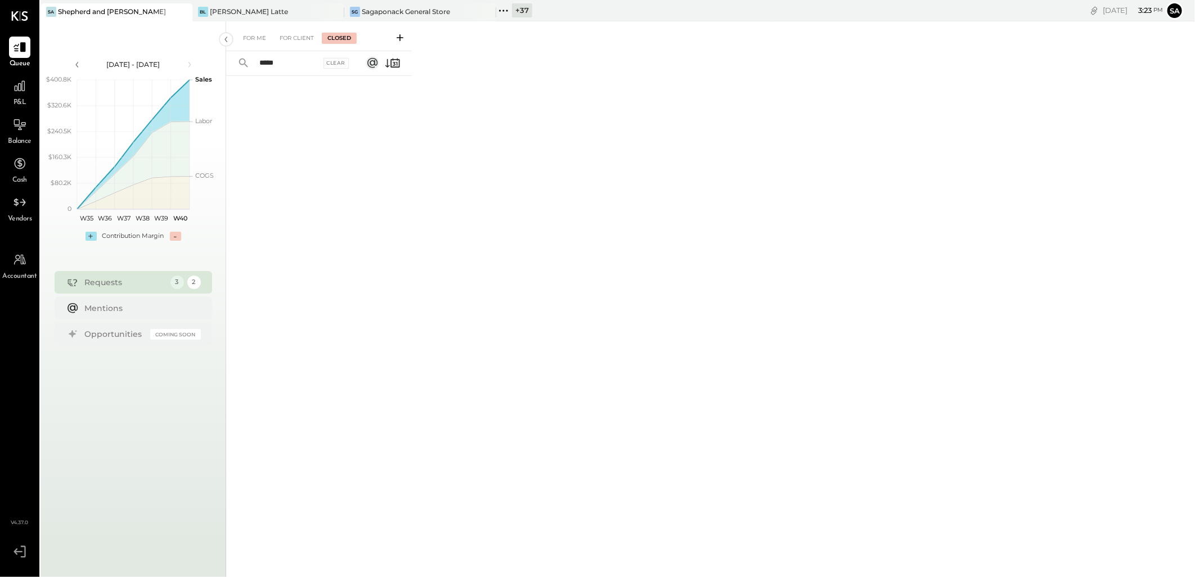
click at [295, 65] on input "*****" at bounding box center [287, 63] width 68 height 19
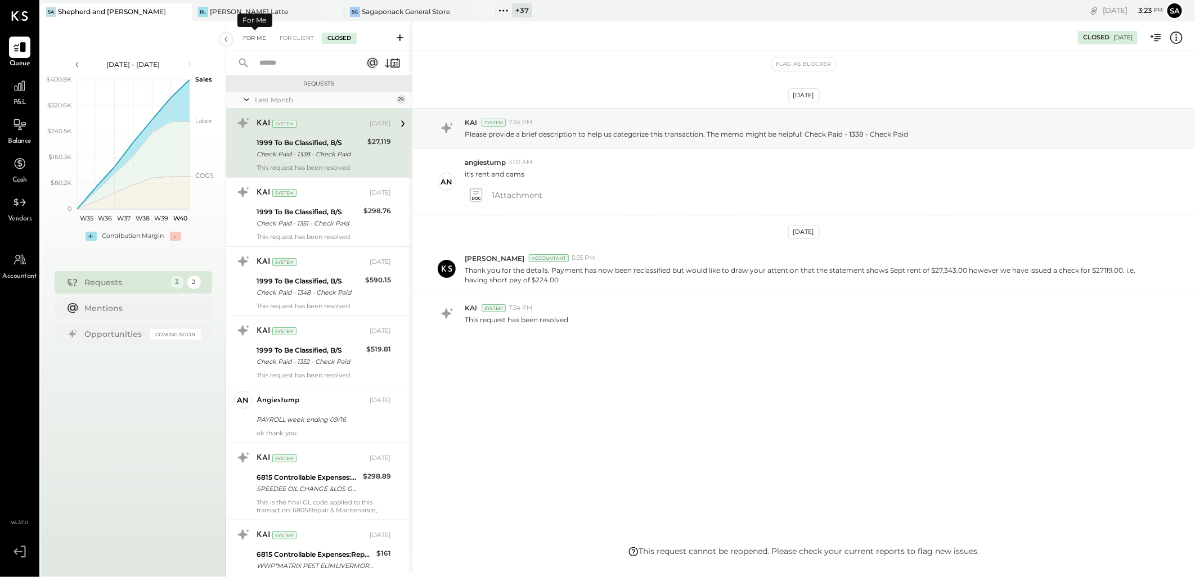
click at [251, 35] on div "For Me" at bounding box center [254, 38] width 34 height 11
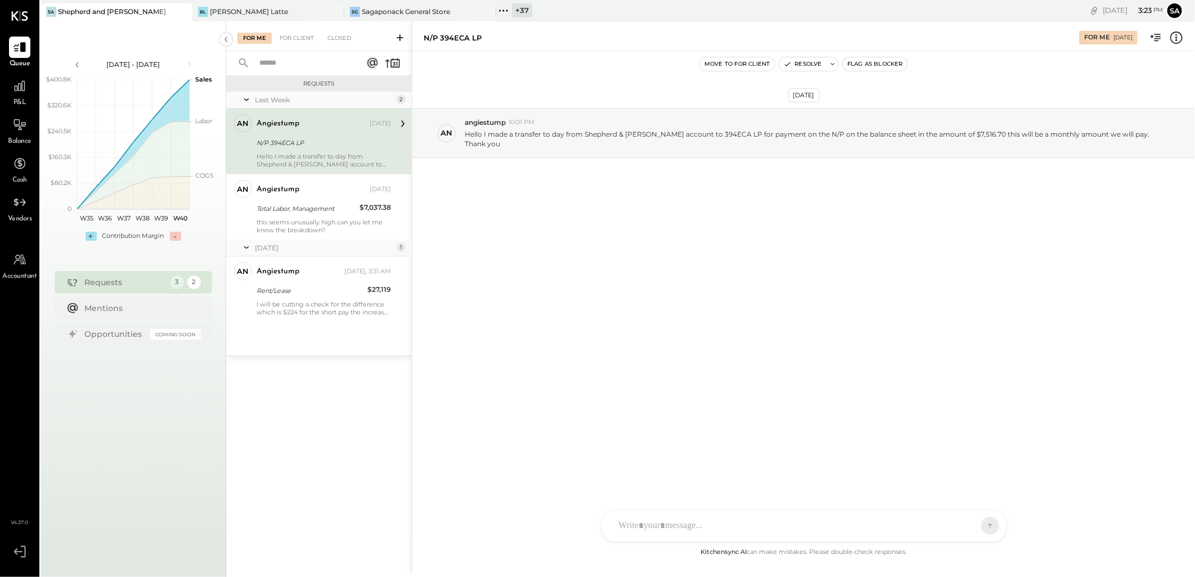
click at [401, 39] on icon at bounding box center [399, 37] width 11 height 11
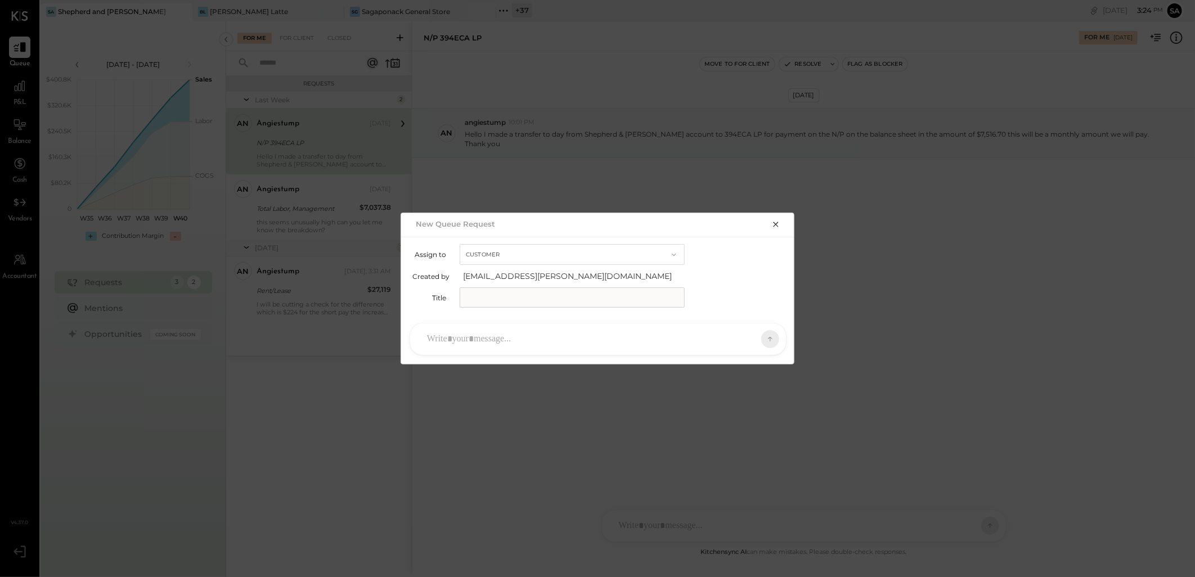
click at [476, 299] on input "text" at bounding box center [572, 297] width 225 height 20
type input "**********"
click at [556, 345] on div at bounding box center [587, 339] width 333 height 25
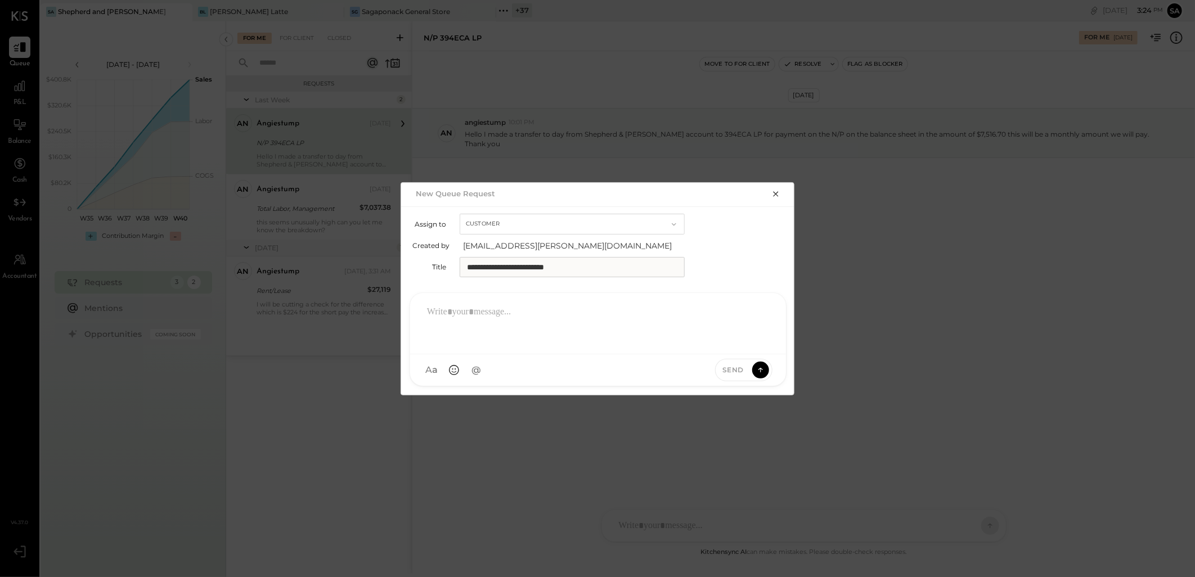
click at [570, 311] on div at bounding box center [597, 322] width 353 height 45
paste div
click at [762, 367] on icon at bounding box center [760, 369] width 10 height 11
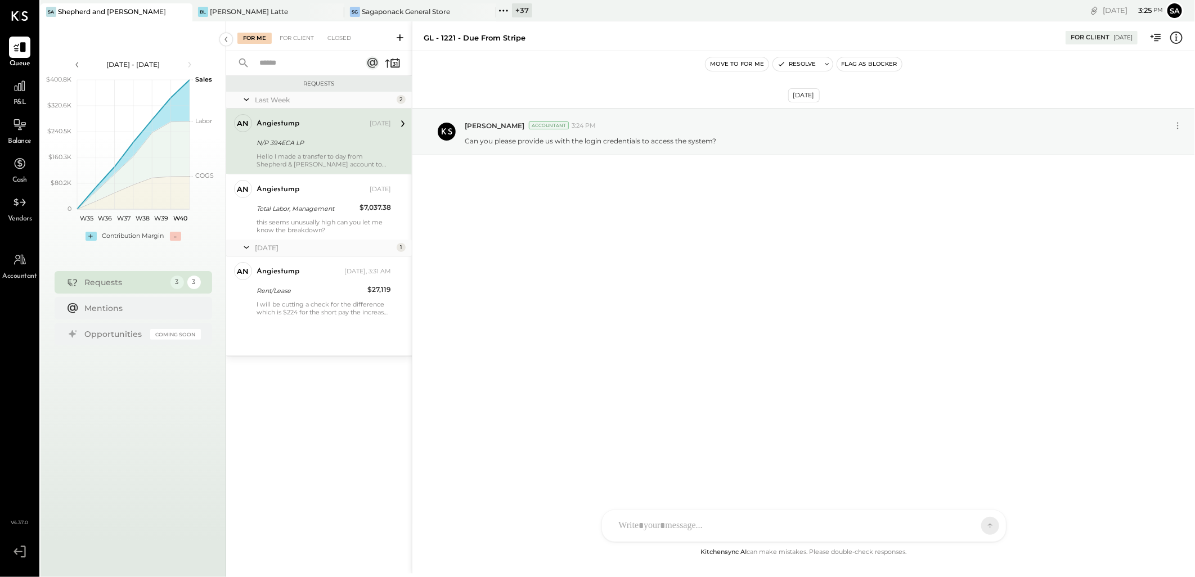
click at [296, 34] on div "For Client" at bounding box center [297, 38] width 46 height 11
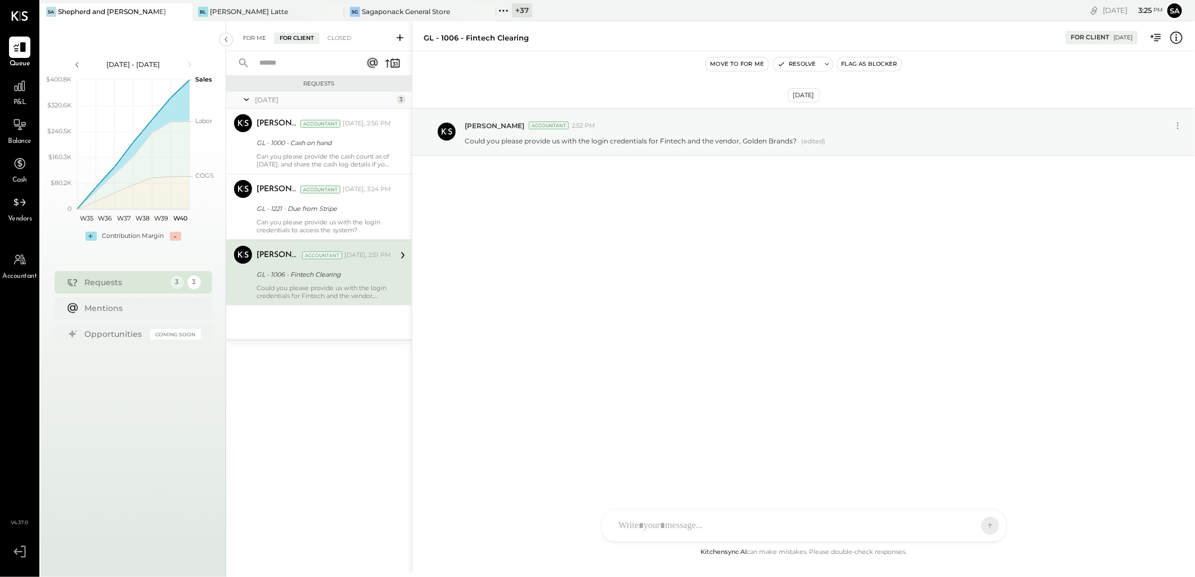
click at [237, 34] on div "For Me" at bounding box center [254, 38] width 34 height 11
